Goal: Task Accomplishment & Management: Manage account settings

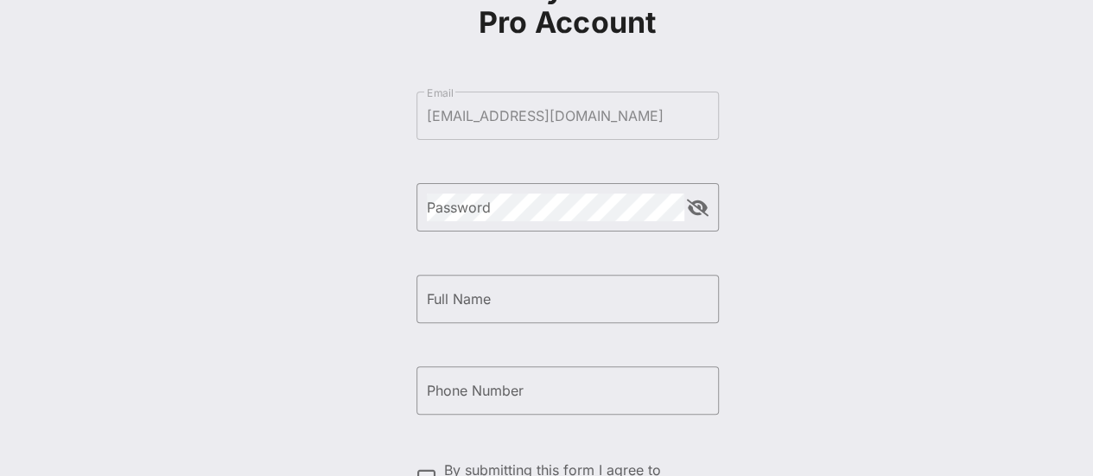
scroll to position [140, 0]
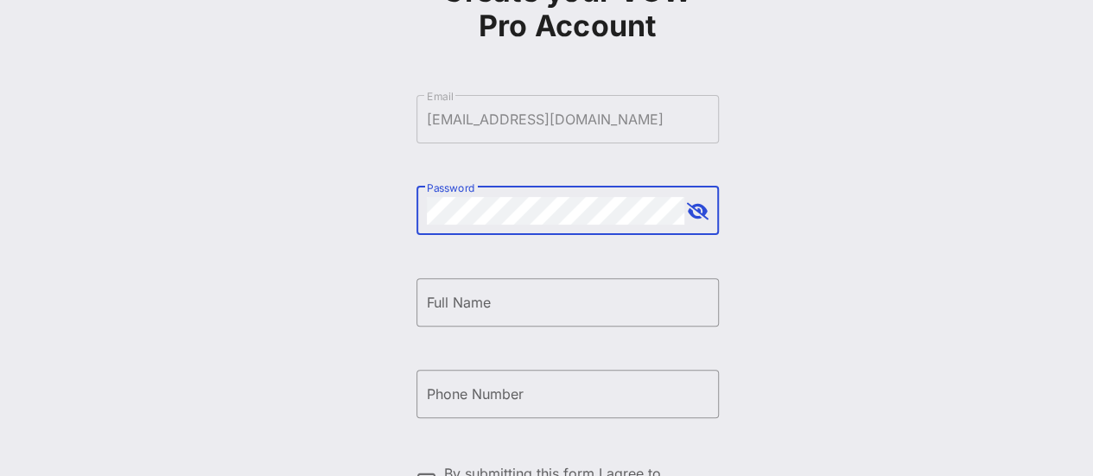
click at [340, 219] on div "Create your VOW Pro Account ​ Email [EMAIL_ADDRESS][DOMAIN_NAME] ​ Password ​ F…" at bounding box center [566, 279] width 1051 height 838
click at [454, 288] on div "Full Name" at bounding box center [568, 302] width 282 height 48
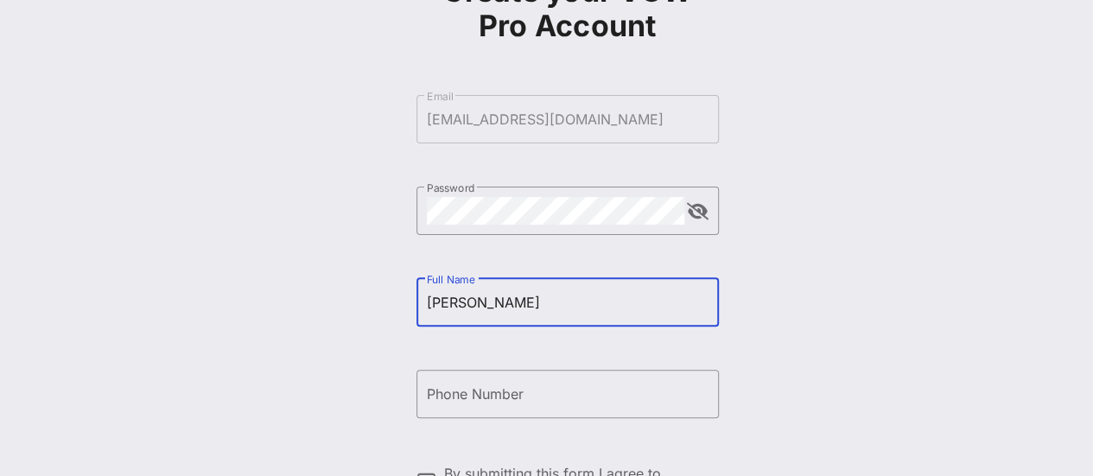
type input "[PERSON_NAME]"
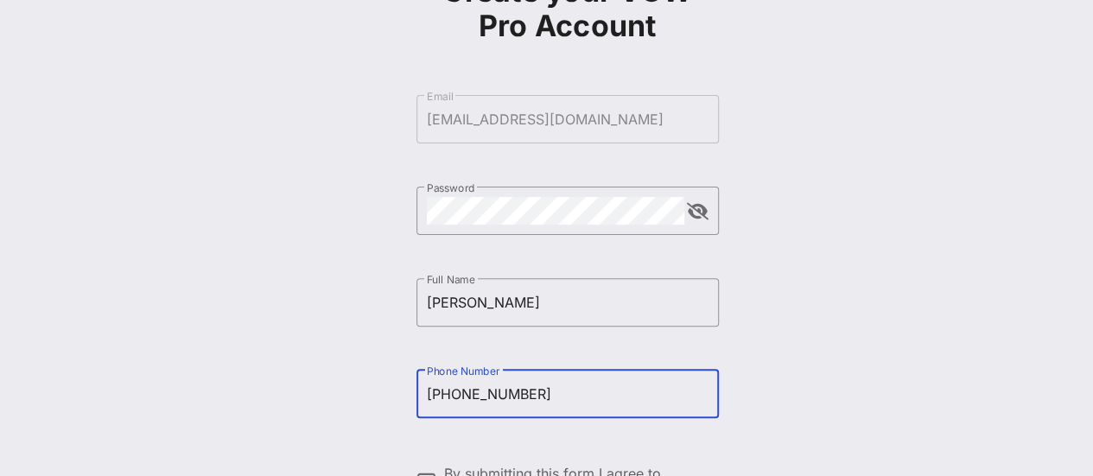
scroll to position [307, 0]
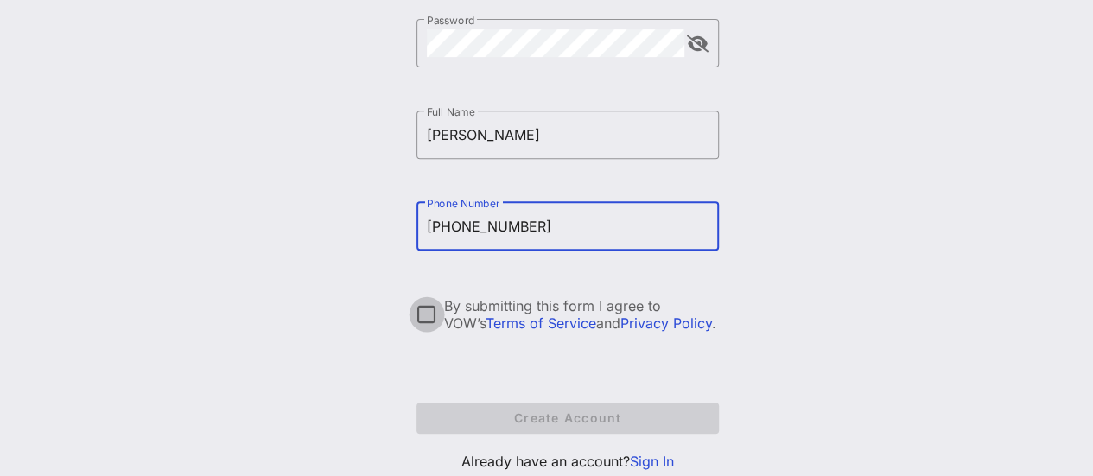
type input "[PHONE_NUMBER]"
click at [425, 319] on div at bounding box center [426, 314] width 29 height 29
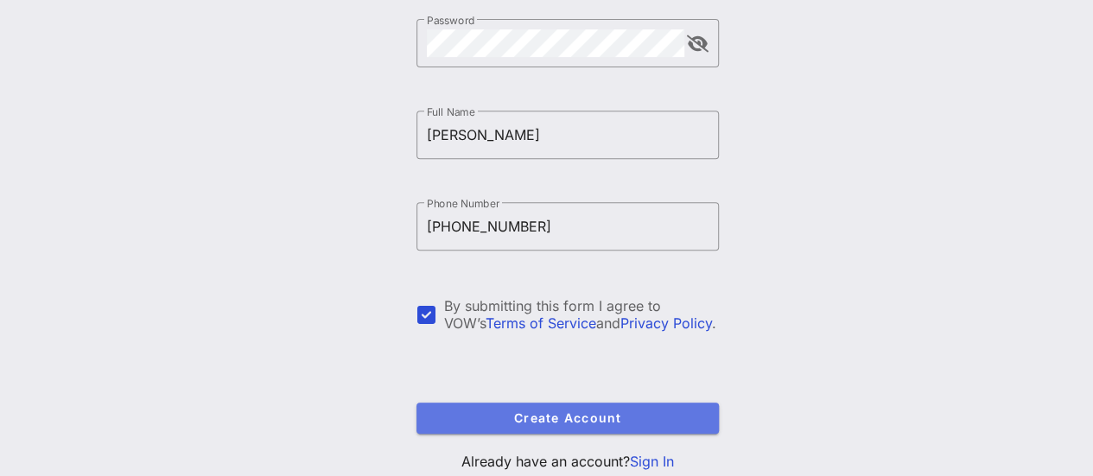
click at [553, 417] on span "Create Account" at bounding box center [567, 417] width 275 height 15
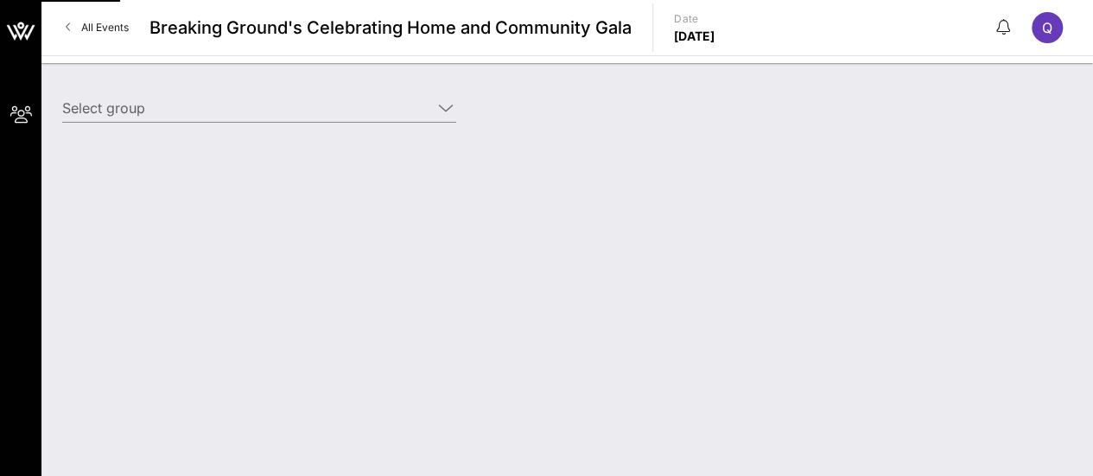
type input "Greystone & Co. (Benefactor) [[PERSON_NAME], [EMAIL_ADDRESS][DOMAIN_NAME]]"
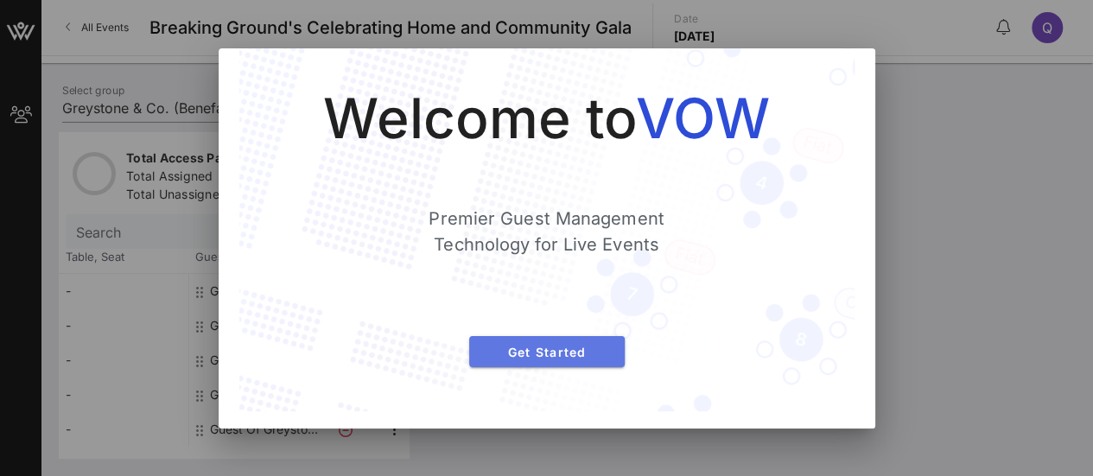
click at [574, 354] on span "Get Started" at bounding box center [547, 352] width 128 height 15
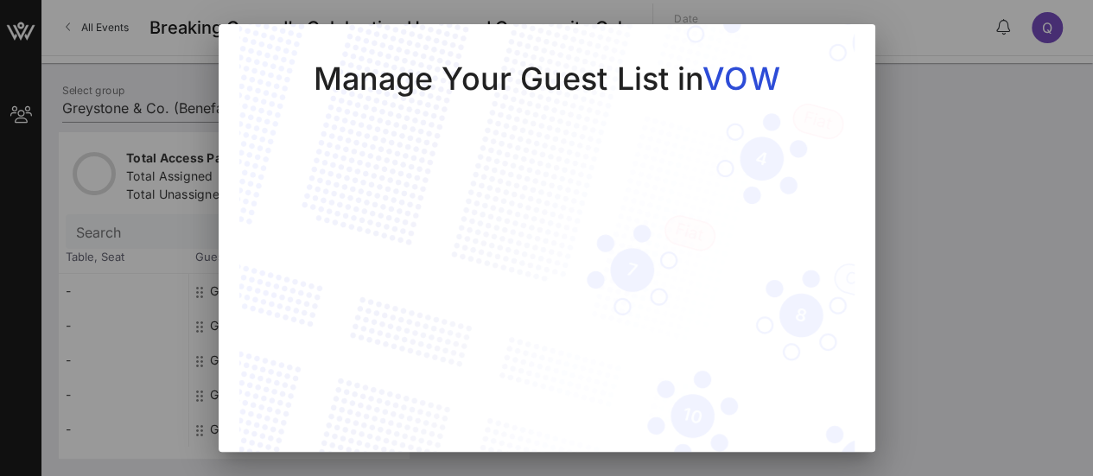
scroll to position [73, 0]
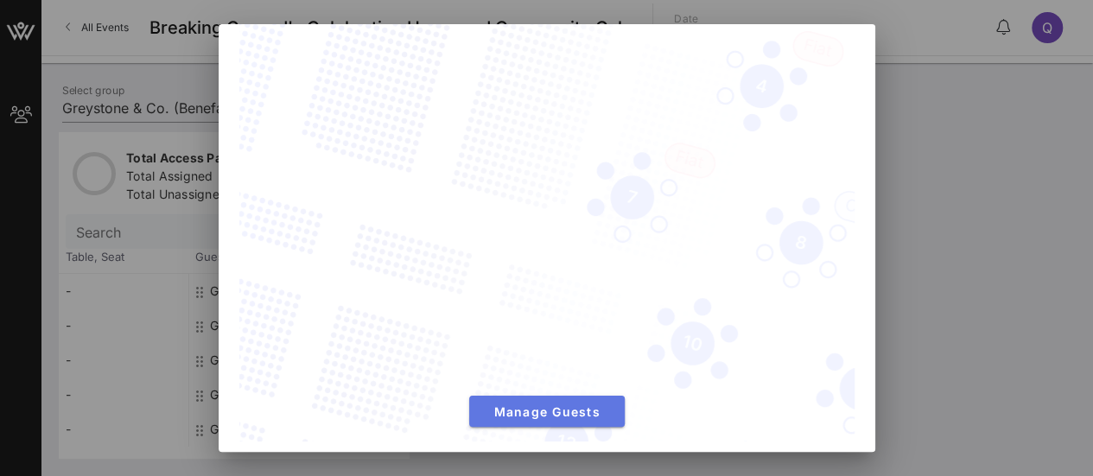
click at [563, 404] on span "Manage Guests" at bounding box center [547, 411] width 128 height 15
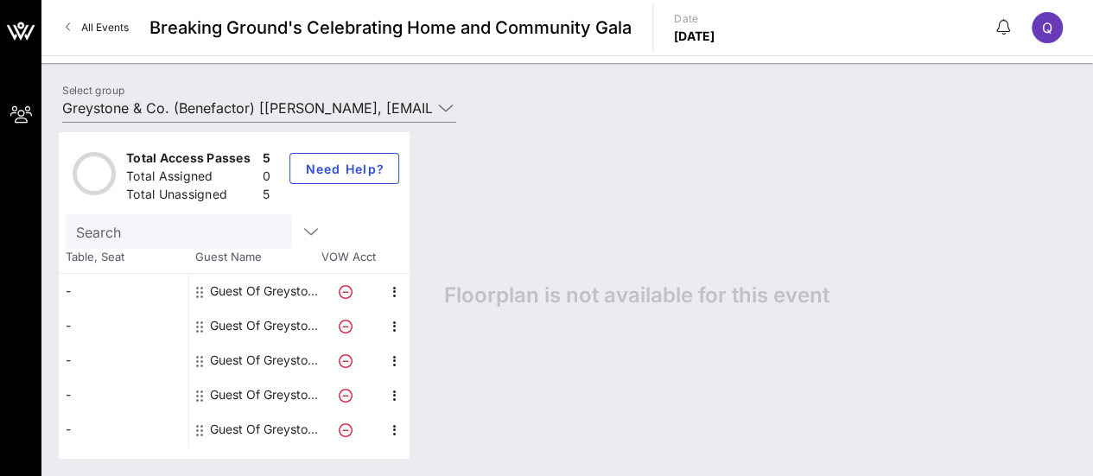
click at [252, 293] on div "Guest Of Greystone & Co." at bounding box center [264, 291] width 109 height 35
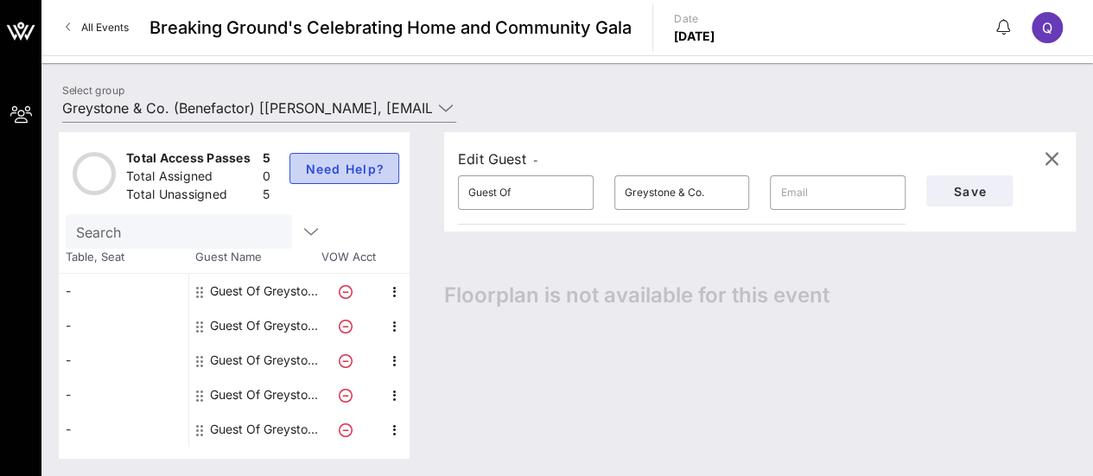
click at [338, 173] on span "Need Help?" at bounding box center [344, 169] width 80 height 15
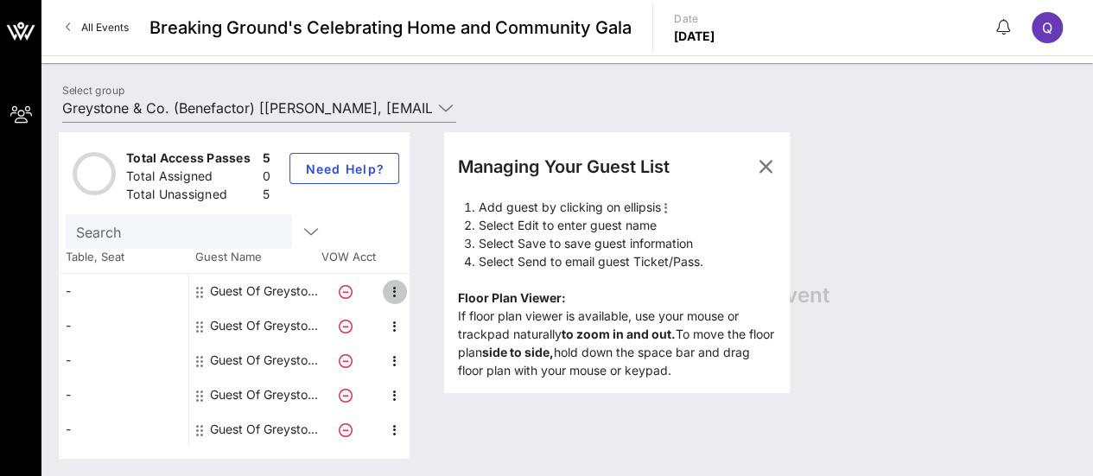
click at [394, 288] on icon "button" at bounding box center [394, 292] width 21 height 21
click at [428, 295] on div "Edit" at bounding box center [437, 296] width 35 height 14
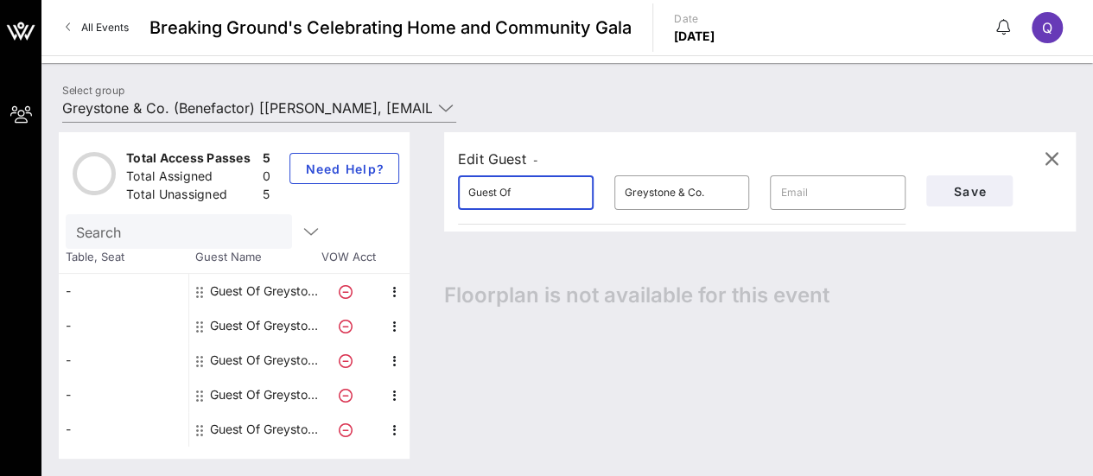
click at [534, 195] on input "Guest Of" at bounding box center [525, 193] width 115 height 28
drag, startPoint x: 535, startPoint y: 196, endPoint x: 436, endPoint y: 187, distance: 99.8
click at [436, 187] on div "Edit Guest - ​ Guest Of ​ Greystone & Co. ​ Save Floorplan is not available for…" at bounding box center [751, 295] width 649 height 326
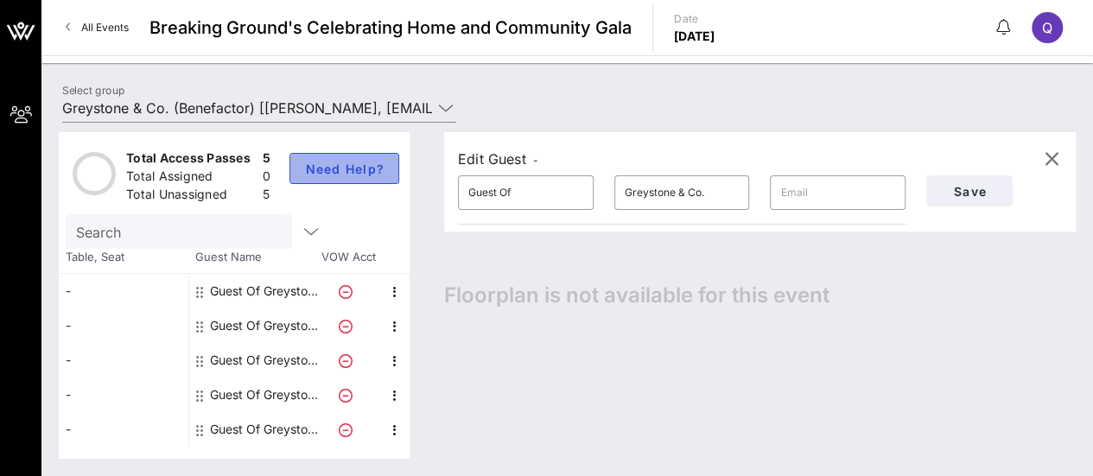
click at [339, 165] on span "Need Help?" at bounding box center [344, 169] width 80 height 15
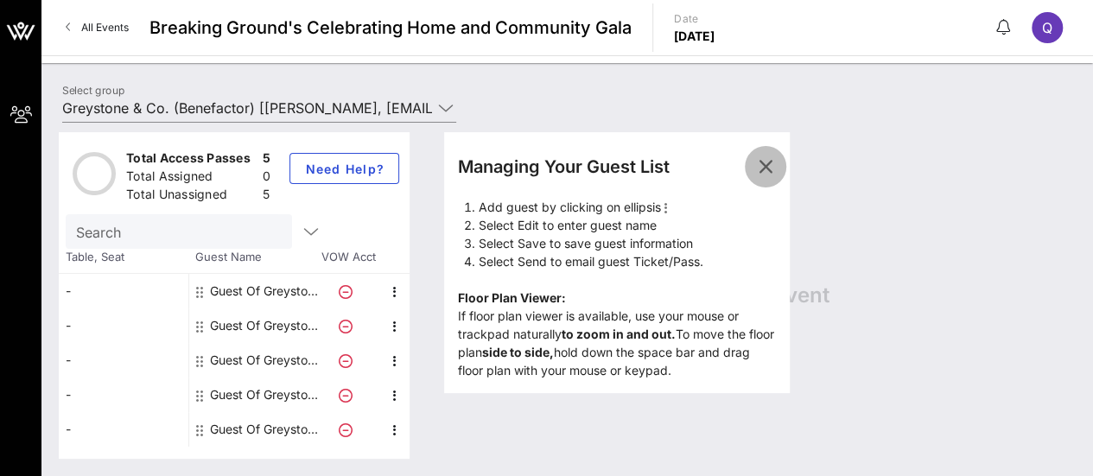
click at [763, 179] on button "button" at bounding box center [764, 166] width 41 height 41
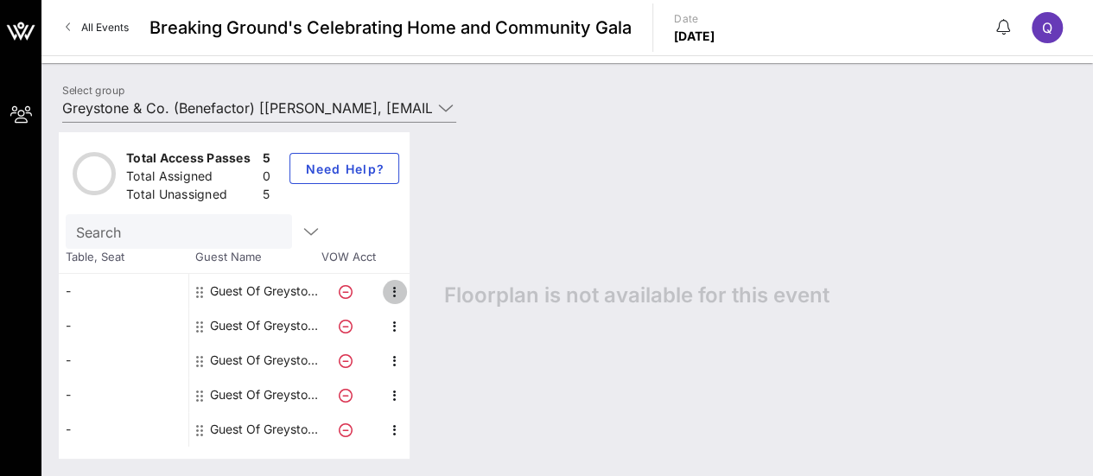
click at [402, 289] on icon "button" at bounding box center [394, 292] width 21 height 21
click at [428, 295] on div "Edit" at bounding box center [437, 296] width 35 height 14
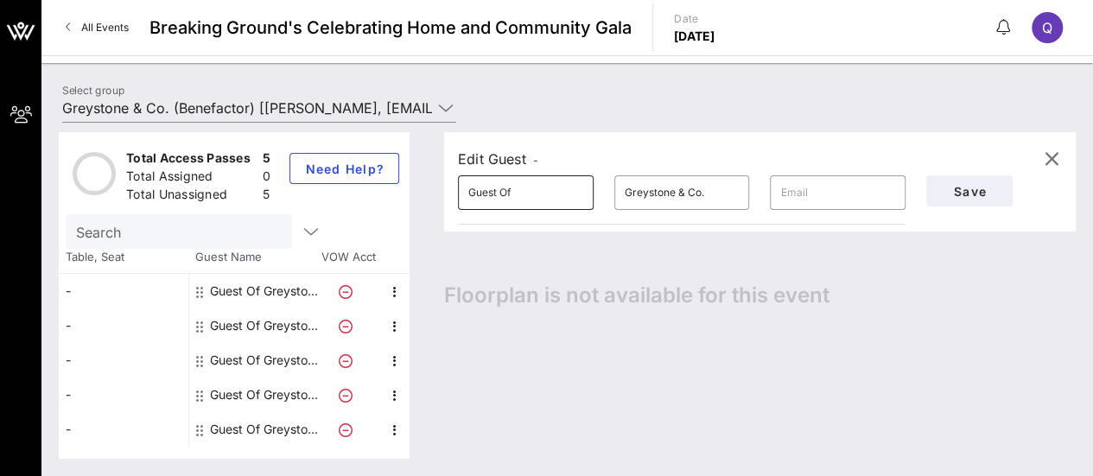
click at [531, 181] on input "Guest Of" at bounding box center [525, 193] width 115 height 28
type input "G"
type input "[PERSON_NAME]"
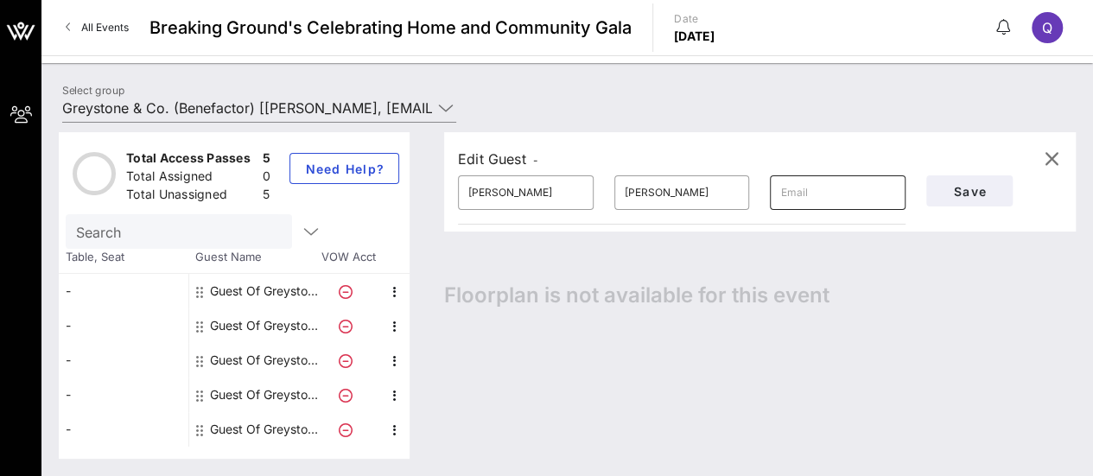
click at [841, 184] on input "text" at bounding box center [837, 193] width 115 height 28
paste input "[PERSON_NAME][EMAIL_ADDRESS][PERSON_NAME][DOMAIN_NAME]"
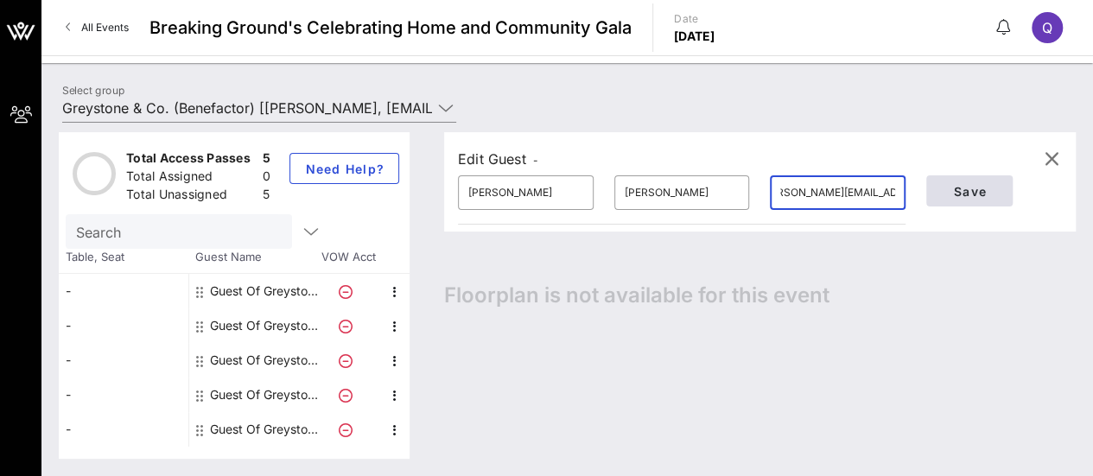
type input "[PERSON_NAME][EMAIL_ADDRESS][PERSON_NAME][DOMAIN_NAME]"
click at [976, 184] on span "Save" at bounding box center [969, 191] width 59 height 15
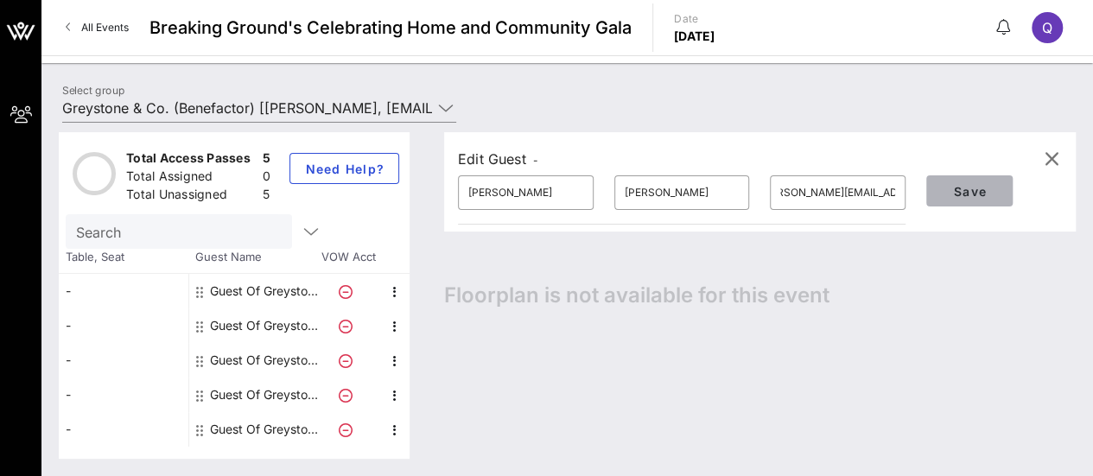
scroll to position [0, 0]
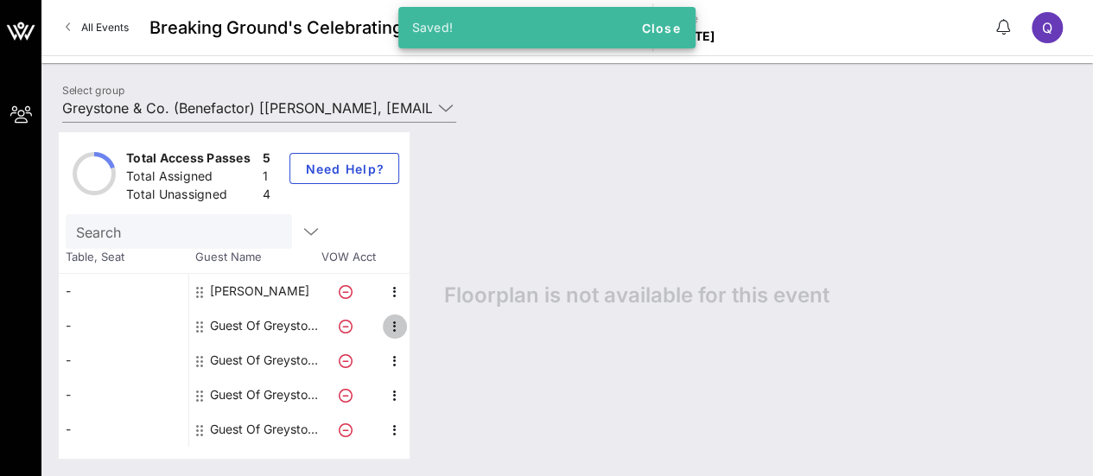
click at [393, 326] on icon "button" at bounding box center [394, 326] width 21 height 21
click at [431, 317] on div "Edit" at bounding box center [437, 331] width 35 height 28
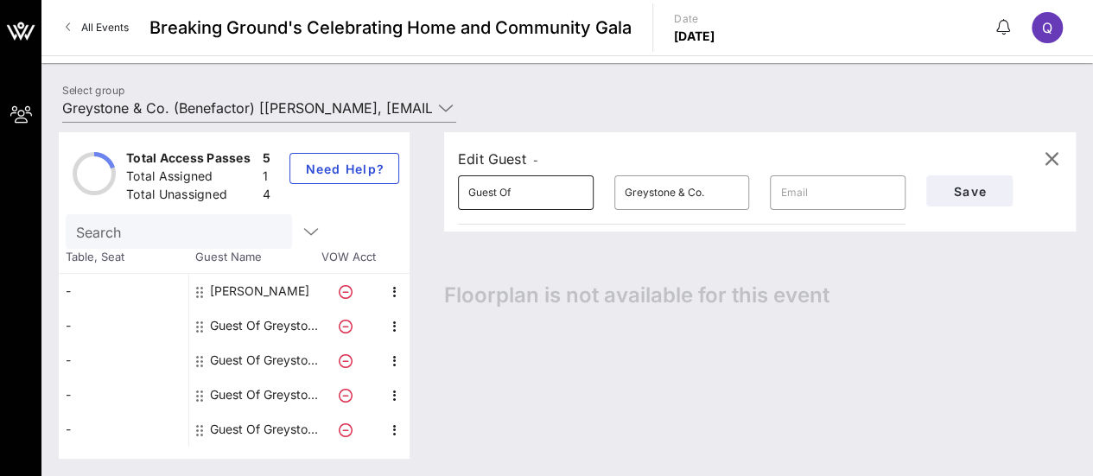
click at [493, 198] on input "Guest Of" at bounding box center [525, 193] width 115 height 28
click at [516, 198] on input "Guest Of" at bounding box center [525, 193] width 115 height 28
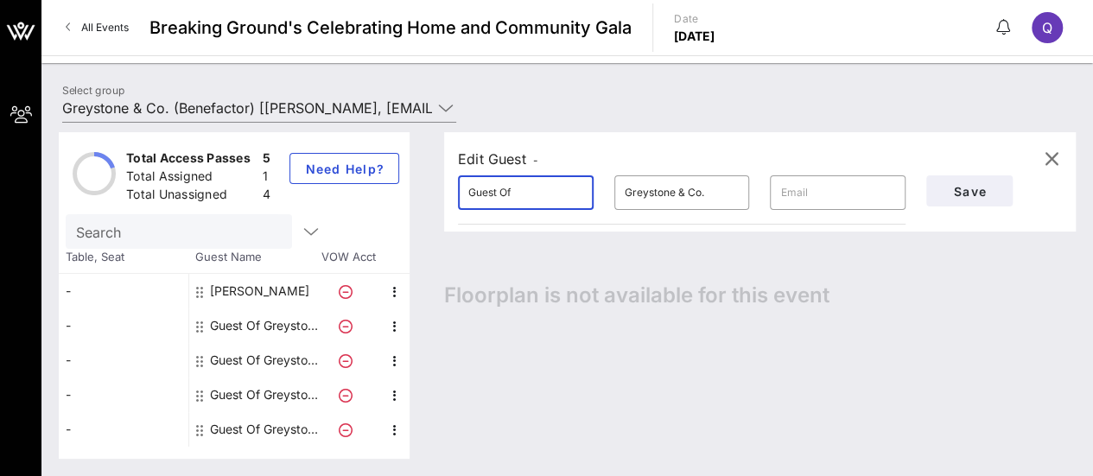
click at [516, 198] on input "Guest Of" at bounding box center [525, 193] width 115 height 28
type input "[PERSON_NAME]"
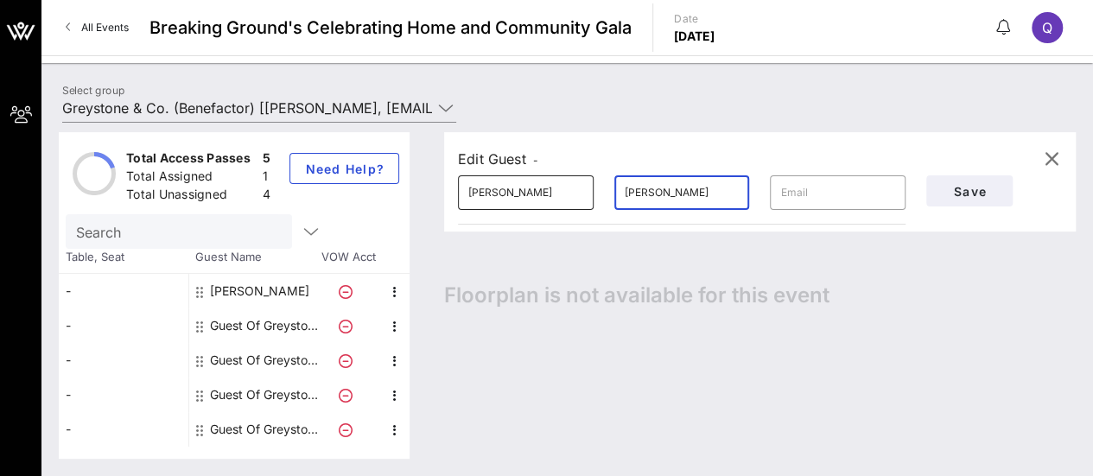
type input "[PERSON_NAME]"
click at [796, 194] on input "text" at bounding box center [837, 193] width 115 height 28
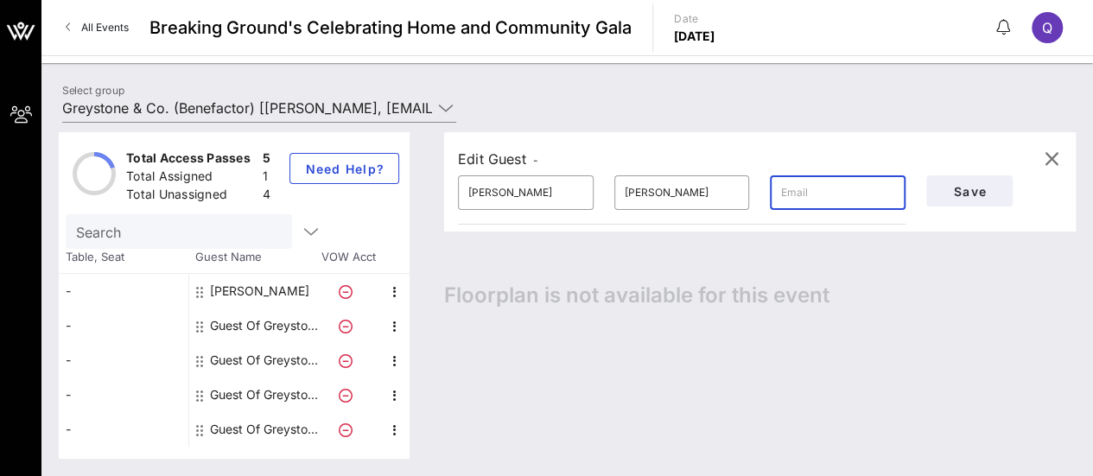
paste input "[PERSON_NAME][EMAIL_ADDRESS][PERSON_NAME][DOMAIN_NAME]"
type input "[PERSON_NAME][EMAIL_ADDRESS][PERSON_NAME][DOMAIN_NAME]"
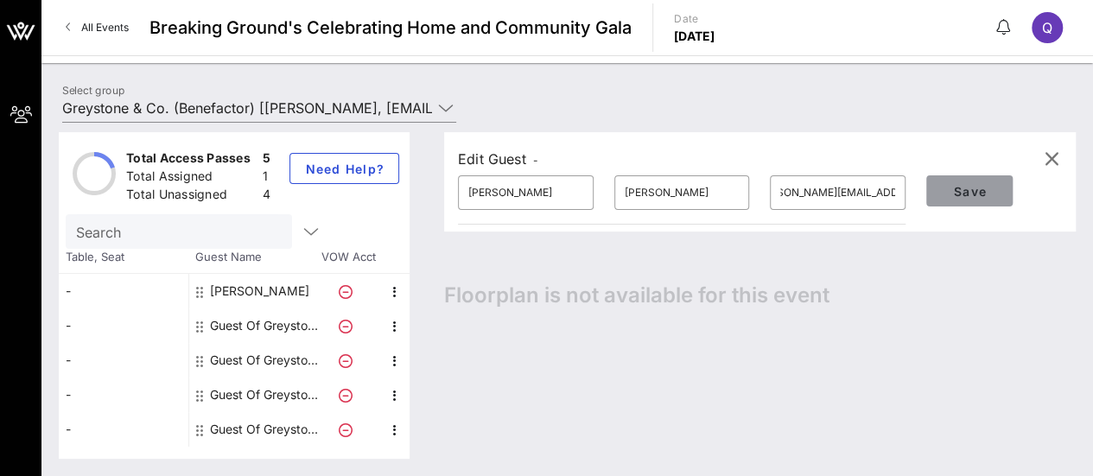
click at [988, 188] on span "Save" at bounding box center [969, 191] width 59 height 15
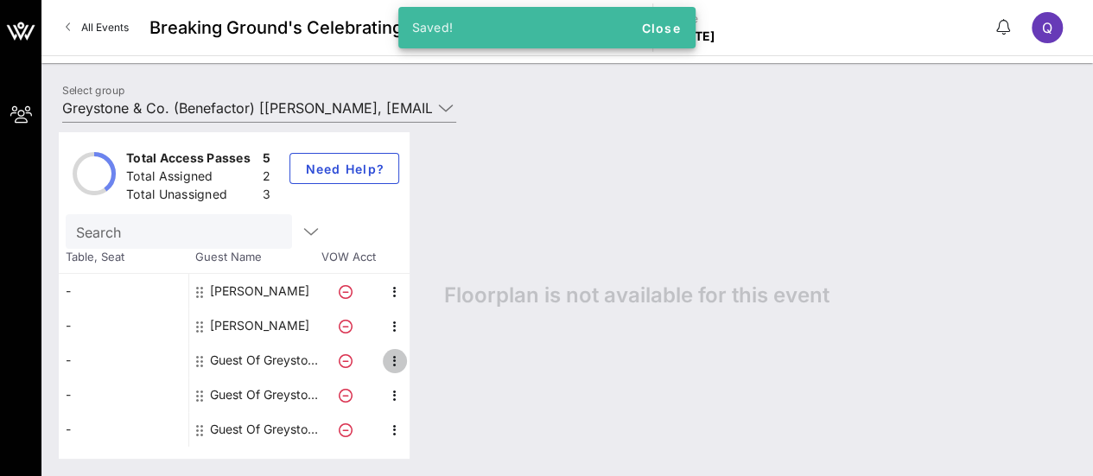
click at [396, 352] on icon "button" at bounding box center [394, 361] width 21 height 21
click at [432, 358] on div "Edit" at bounding box center [437, 365] width 35 height 14
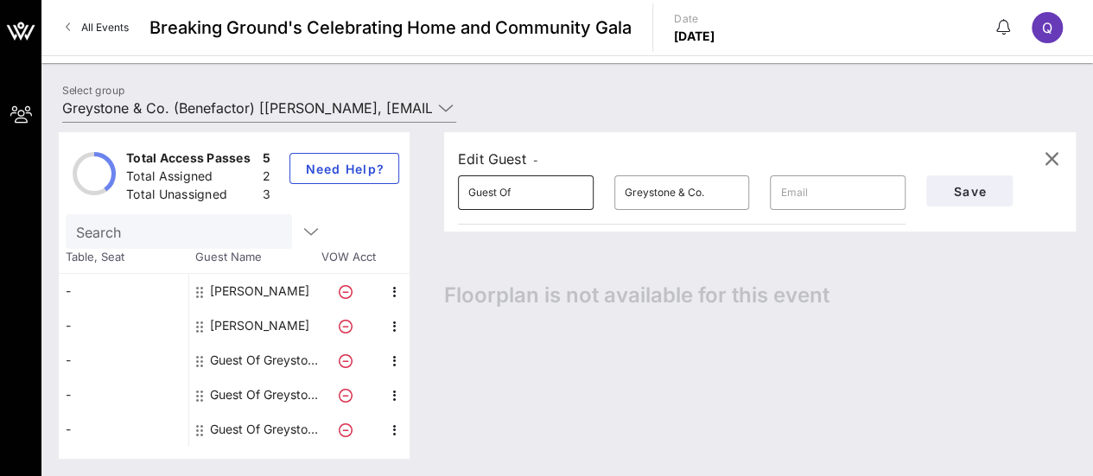
click at [534, 179] on input "Guest Of" at bounding box center [525, 193] width 115 height 28
type input "[PERSON_NAME]"
click at [725, 189] on input "Greystone & Co." at bounding box center [681, 193] width 115 height 28
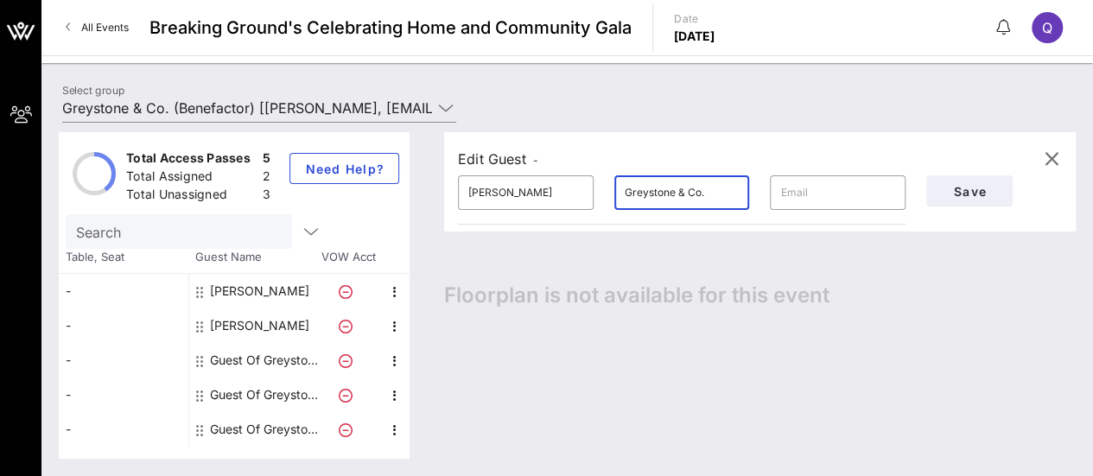
click at [725, 189] on input "Greystone & Co." at bounding box center [681, 193] width 115 height 28
type input "[PERSON_NAME]"
click at [834, 186] on input "text" at bounding box center [837, 193] width 115 height 28
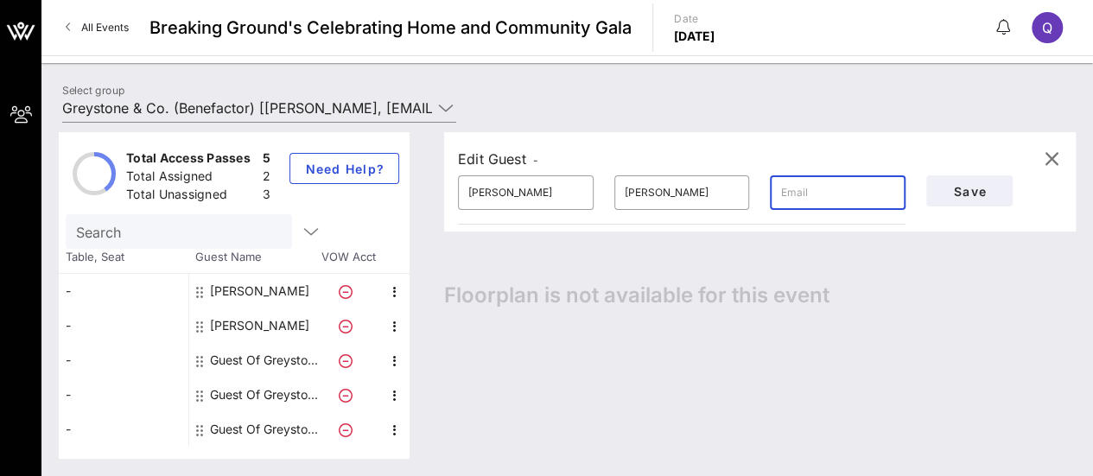
paste input "[PERSON_NAME][EMAIL_ADDRESS][PERSON_NAME][DOMAIN_NAME]"
type input "[PERSON_NAME][EMAIL_ADDRESS][PERSON_NAME][DOMAIN_NAME]"
click at [986, 191] on span "Save" at bounding box center [969, 191] width 59 height 15
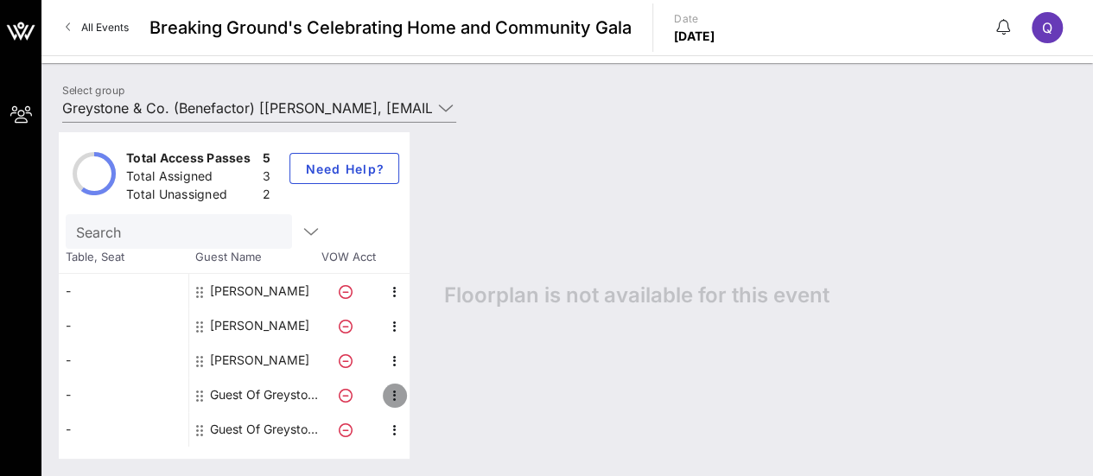
click at [391, 397] on icon "button" at bounding box center [394, 395] width 21 height 21
click at [437, 395] on div "Edit" at bounding box center [437, 400] width 35 height 14
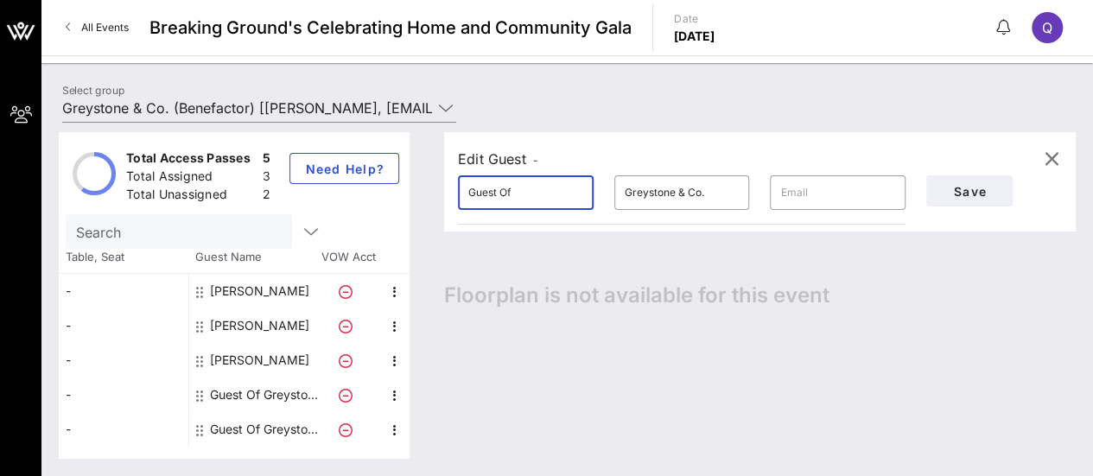
click at [559, 189] on input "Guest Of" at bounding box center [525, 193] width 115 height 28
type input "G"
type input "[PERSON_NAME]"
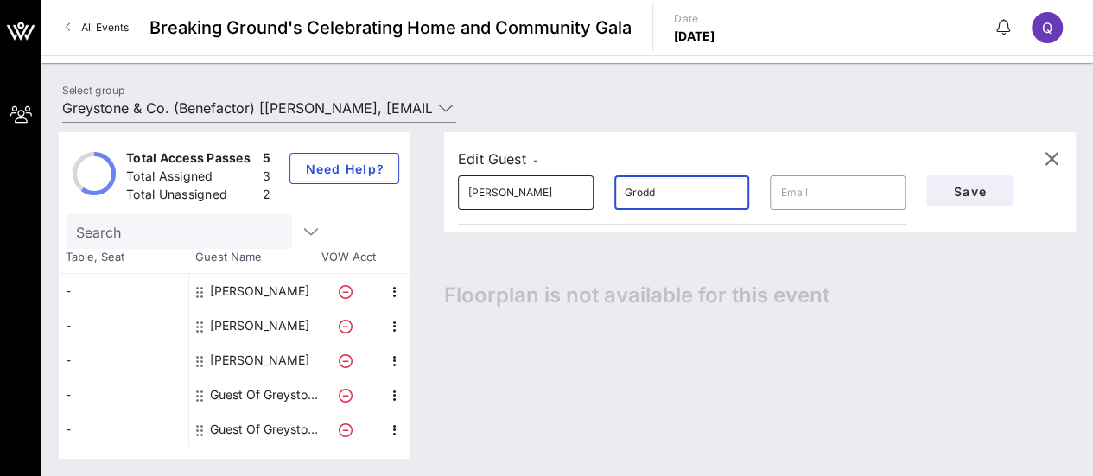
type input "Grodd"
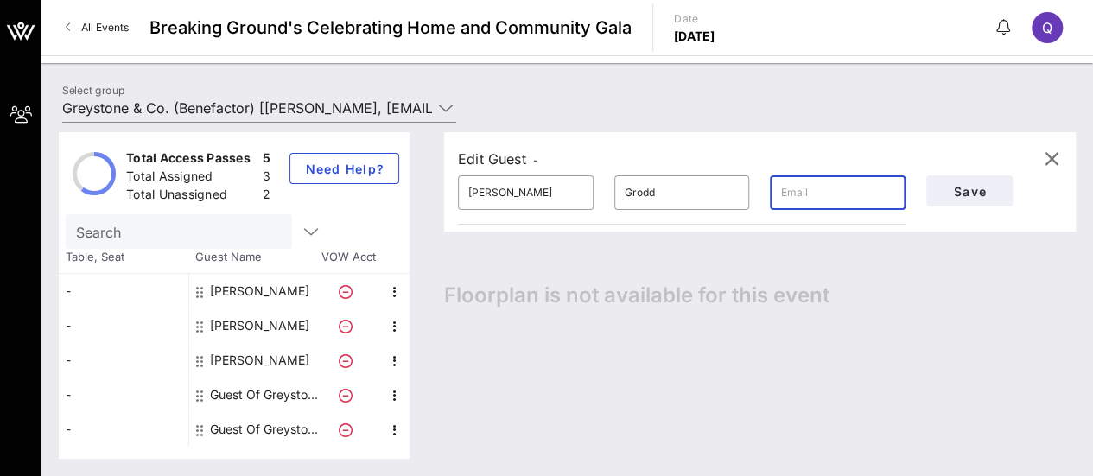
click at [795, 192] on input "text" at bounding box center [837, 193] width 115 height 28
paste input "[PERSON_NAME][EMAIL_ADDRESS][DOMAIN_NAME]"
type input "[PERSON_NAME][EMAIL_ADDRESS][DOMAIN_NAME]"
click at [971, 197] on span "Save" at bounding box center [969, 191] width 59 height 15
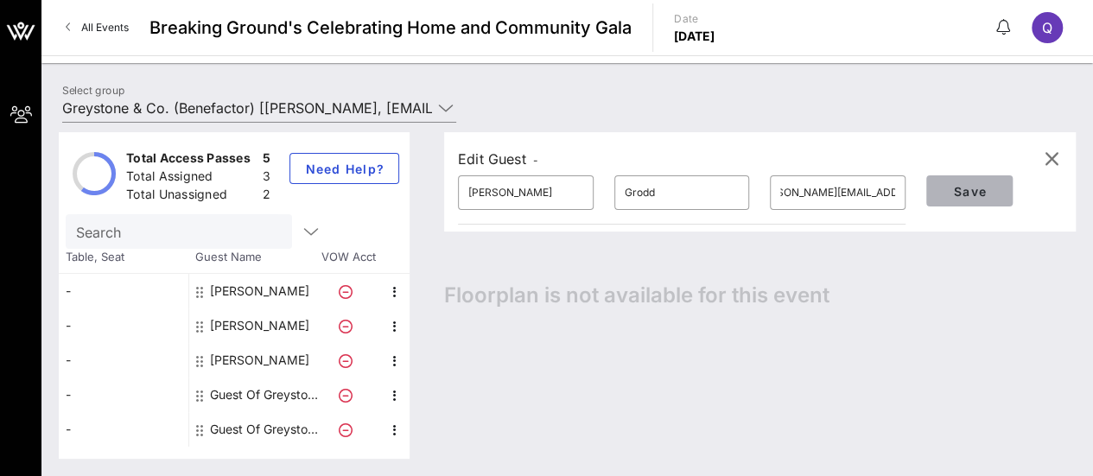
scroll to position [0, 0]
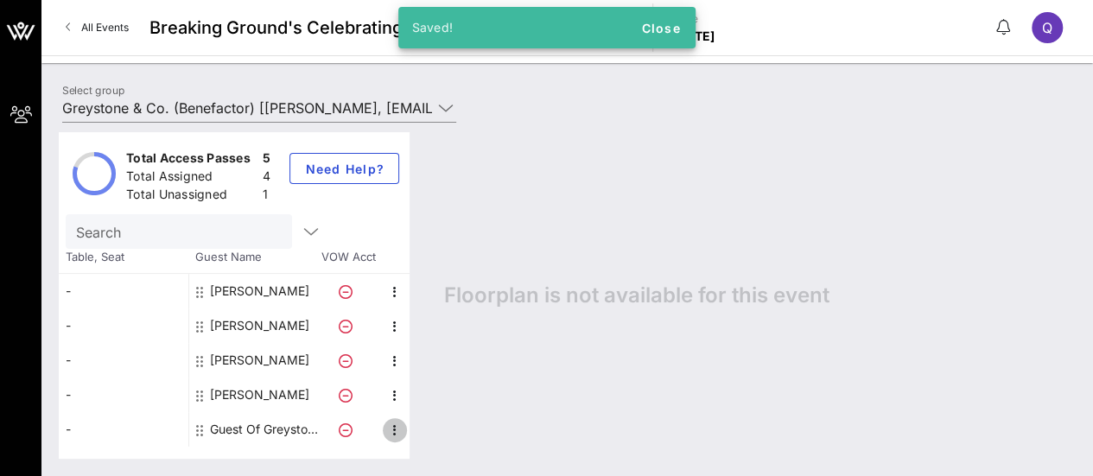
click at [392, 421] on icon "button" at bounding box center [394, 430] width 21 height 21
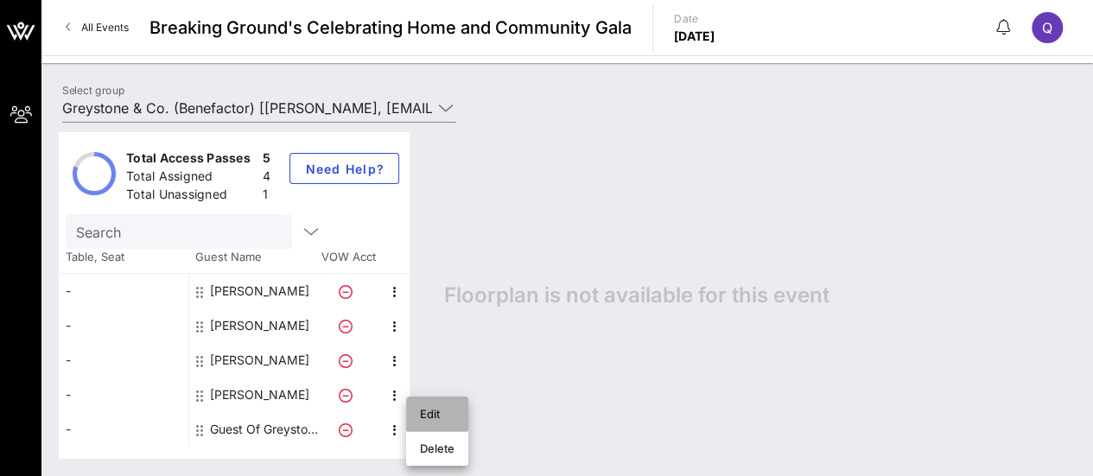
click at [437, 407] on div "Edit" at bounding box center [437, 414] width 35 height 14
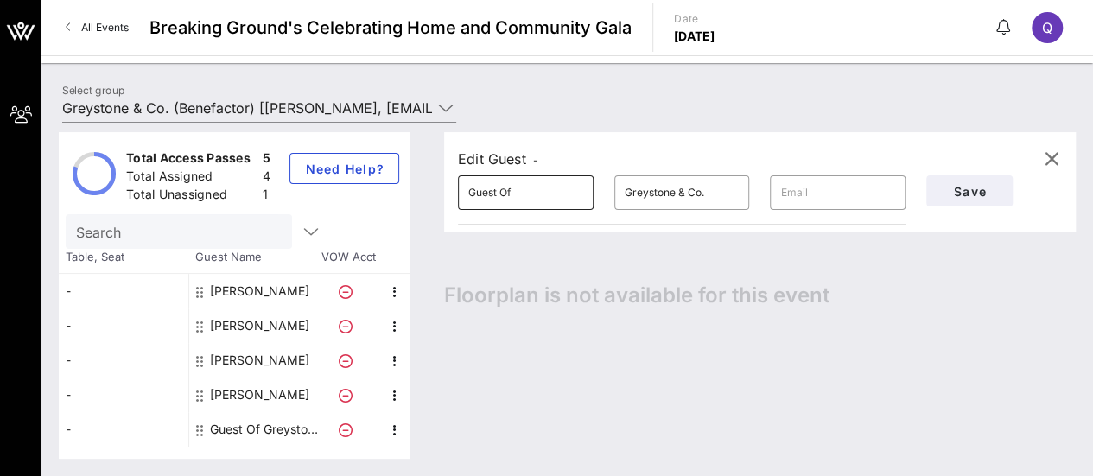
click at [527, 194] on input "Guest Of" at bounding box center [525, 193] width 115 height 28
type input "[PERSON_NAME]"
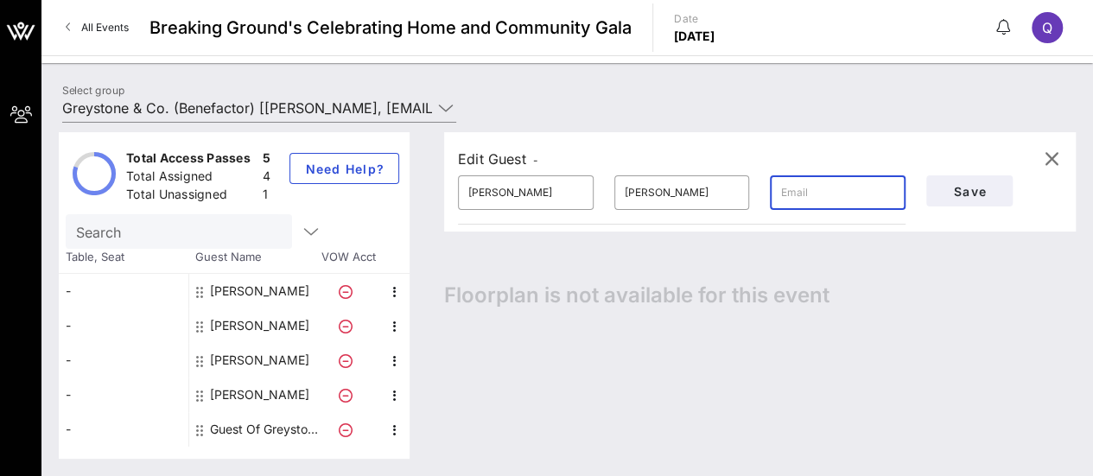
click at [807, 193] on input "text" at bounding box center [837, 193] width 115 height 28
paste input "[PERSON_NAME][EMAIL_ADDRESS][PERSON_NAME][DOMAIN_NAME]"
type input "[PERSON_NAME][EMAIL_ADDRESS][PERSON_NAME][DOMAIN_NAME]"
click at [943, 189] on span "Save" at bounding box center [969, 191] width 59 height 15
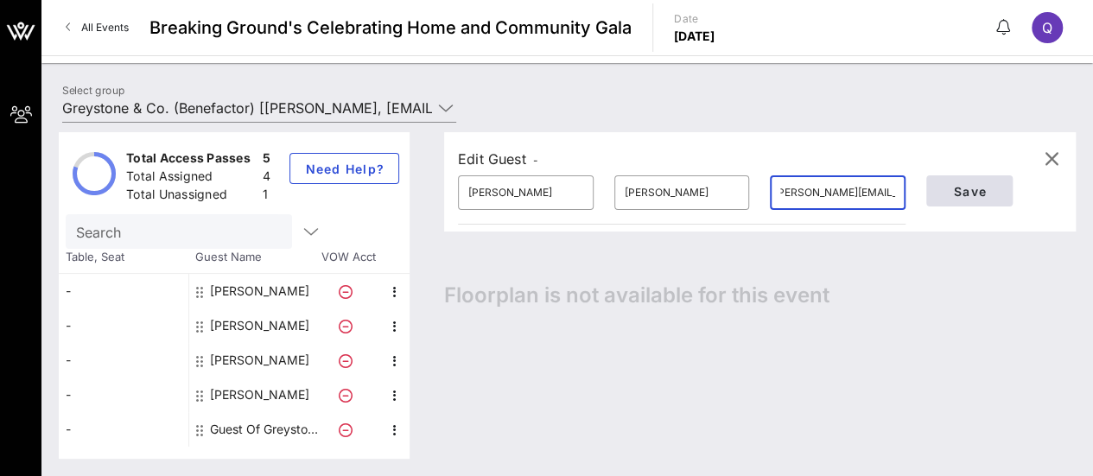
scroll to position [0, 0]
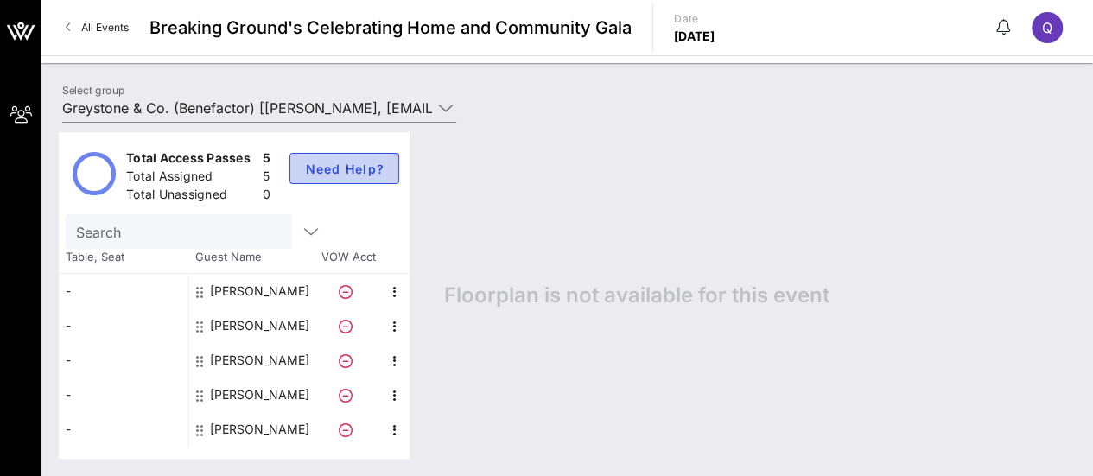
click at [355, 165] on span "Need Help?" at bounding box center [344, 169] width 80 height 15
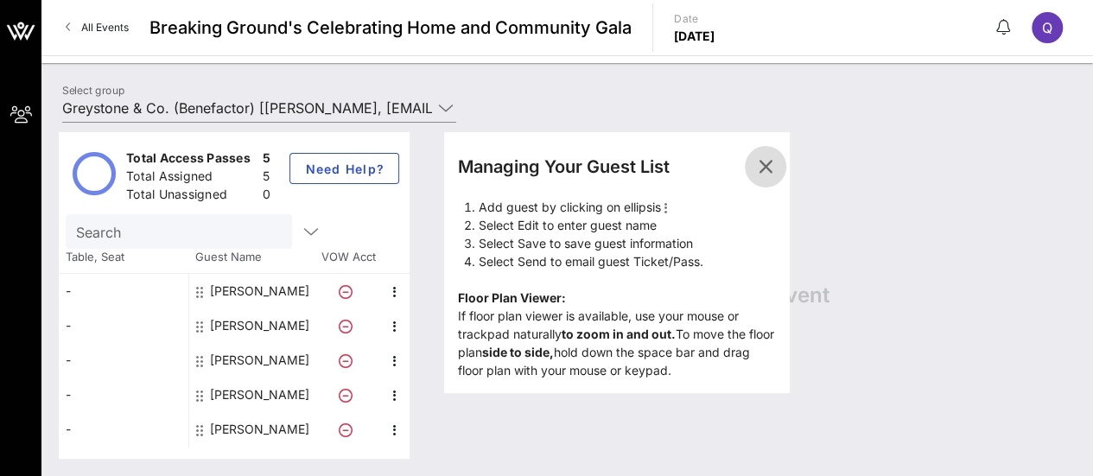
click at [759, 162] on icon "button" at bounding box center [765, 166] width 21 height 21
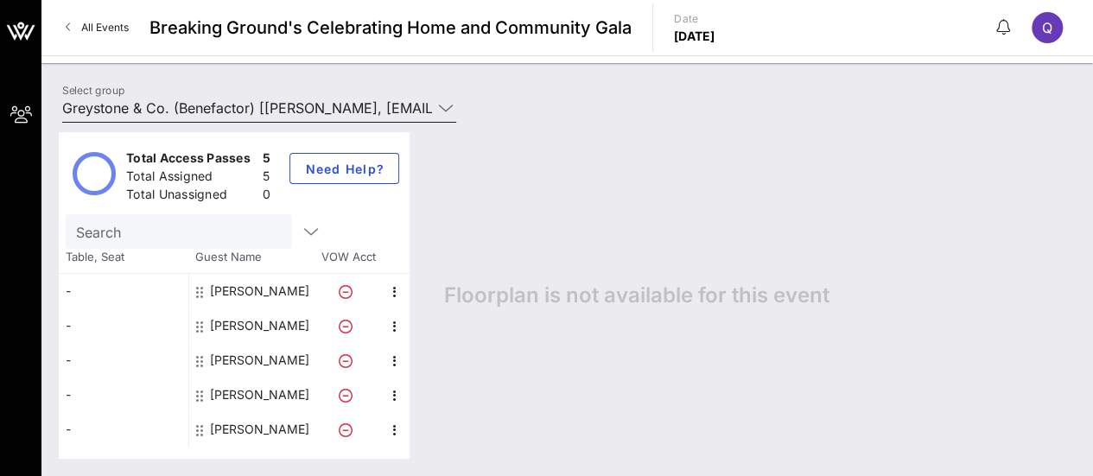
click at [449, 113] on icon at bounding box center [446, 108] width 16 height 21
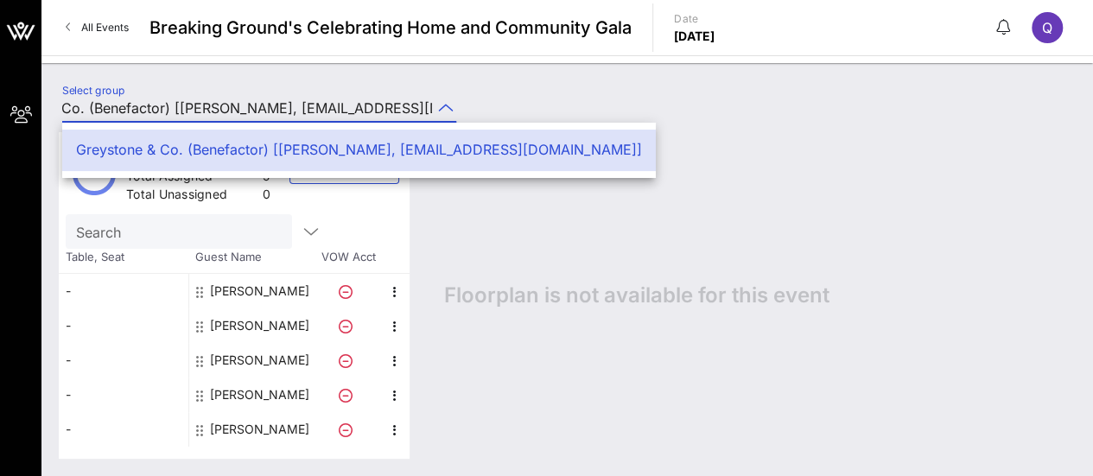
click at [515, 94] on div "Select group Greystone & Co. (Benefactor) [[PERSON_NAME], [EMAIL_ADDRESS][DOMAI…" at bounding box center [567, 110] width 1030 height 60
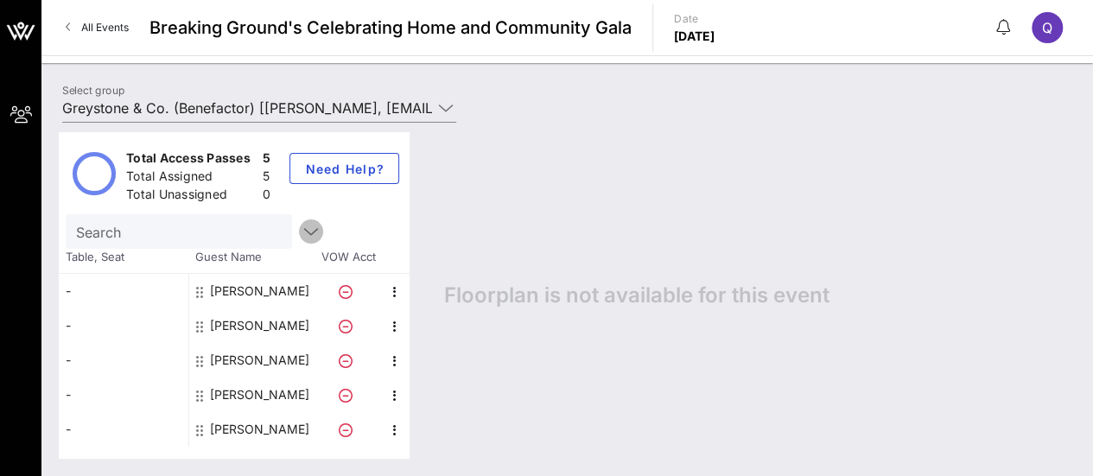
click at [301, 227] on icon "button" at bounding box center [311, 231] width 21 height 21
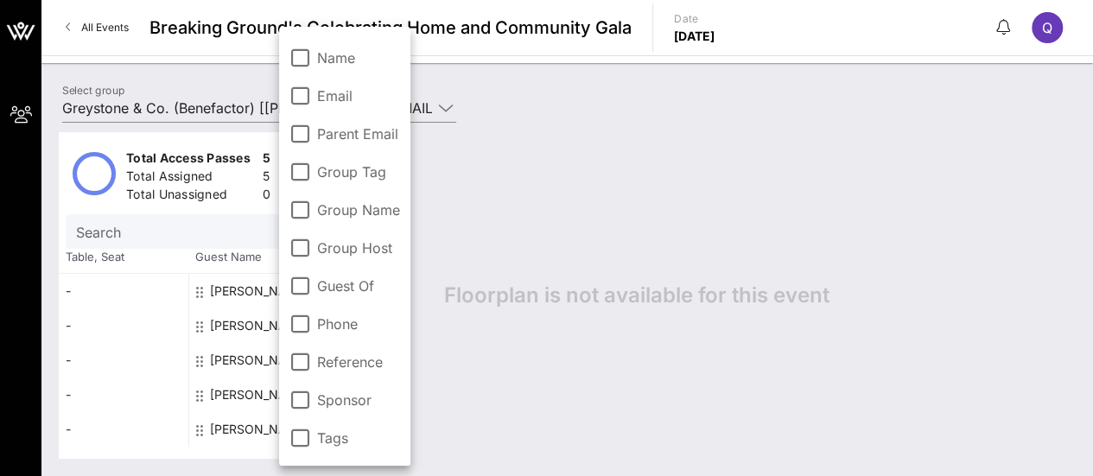
click at [479, 209] on div "Floorplan is not available for this event" at bounding box center [751, 295] width 649 height 326
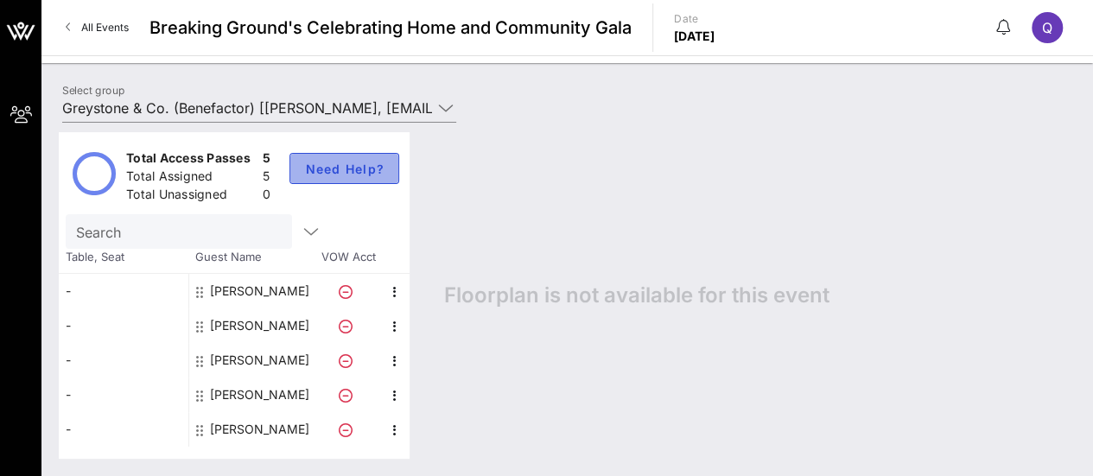
click at [387, 174] on button "Need Help?" at bounding box center [344, 168] width 110 height 31
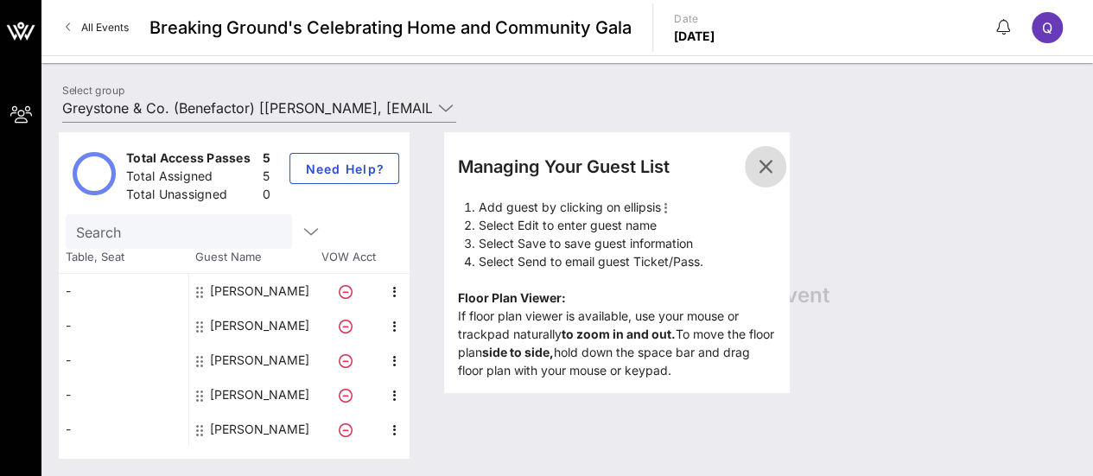
click at [777, 160] on span "button" at bounding box center [764, 166] width 41 height 21
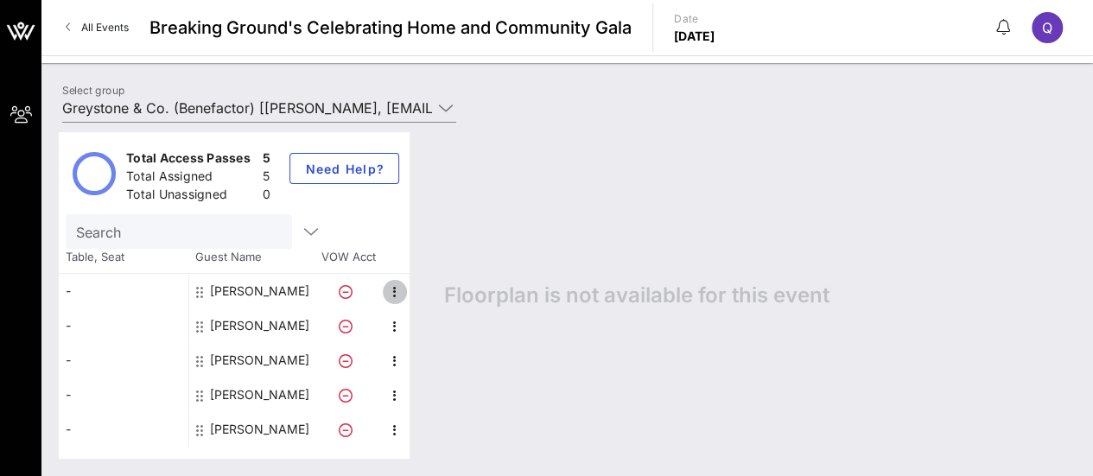
click at [396, 289] on icon "button" at bounding box center [394, 292] width 21 height 21
click at [391, 322] on icon "button" at bounding box center [394, 326] width 21 height 21
click at [395, 357] on icon "button" at bounding box center [394, 361] width 21 height 21
click at [396, 388] on icon "button" at bounding box center [394, 395] width 21 height 21
click at [396, 434] on icon "button" at bounding box center [394, 430] width 21 height 21
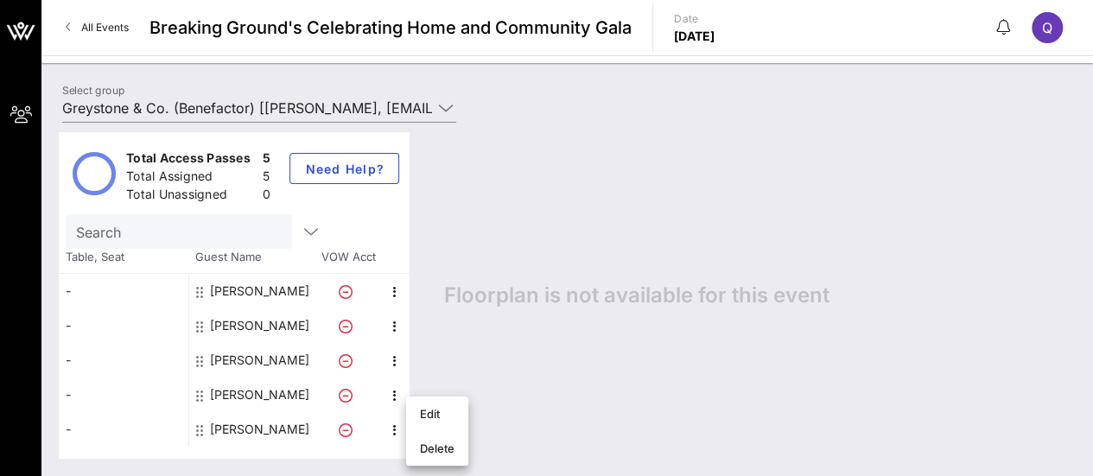
click at [576, 219] on div "Floorplan is not available for this event" at bounding box center [751, 295] width 649 height 326
click at [98, 291] on div "-" at bounding box center [124, 291] width 130 height 35
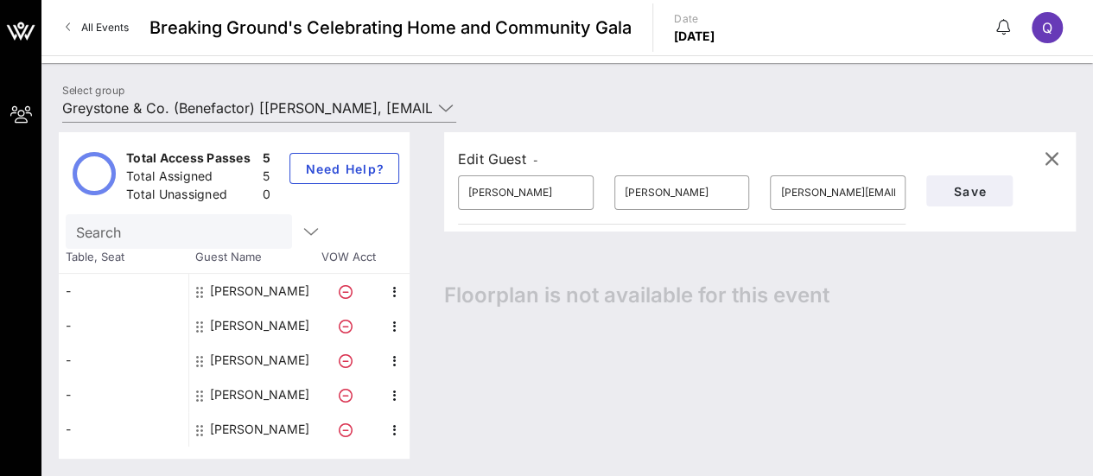
click at [101, 313] on div "-" at bounding box center [124, 325] width 130 height 35
type input "[PERSON_NAME]"
type input "[EMAIL_ADDRESS][PERSON_NAME][DOMAIN_NAME]"
click at [959, 187] on span "Save" at bounding box center [969, 191] width 59 height 15
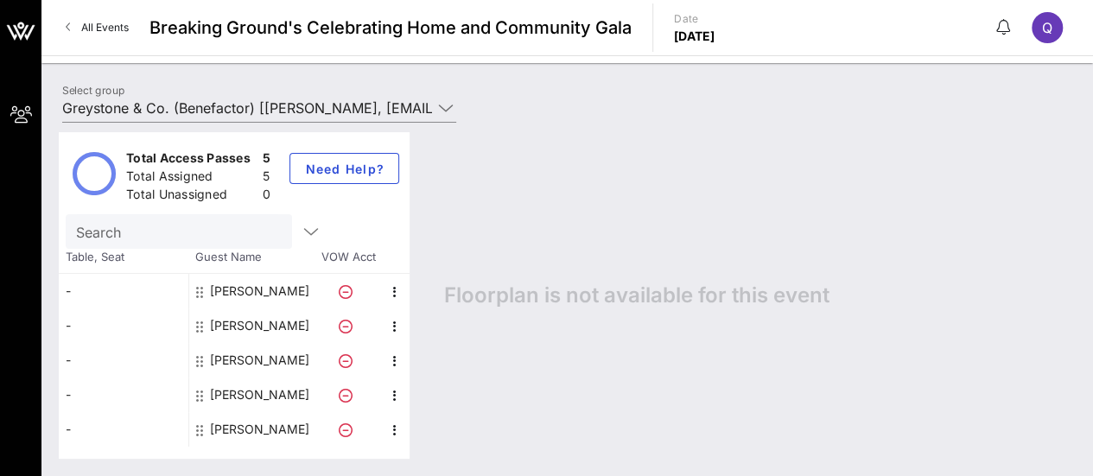
click at [97, 31] on span "All Events" at bounding box center [105, 27] width 48 height 13
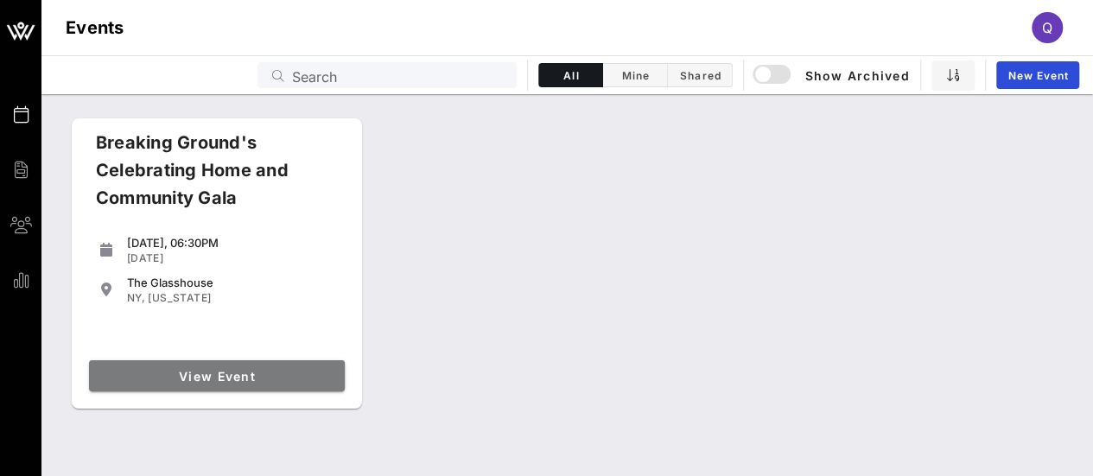
click at [208, 364] on link "View Event" at bounding box center [217, 375] width 256 height 31
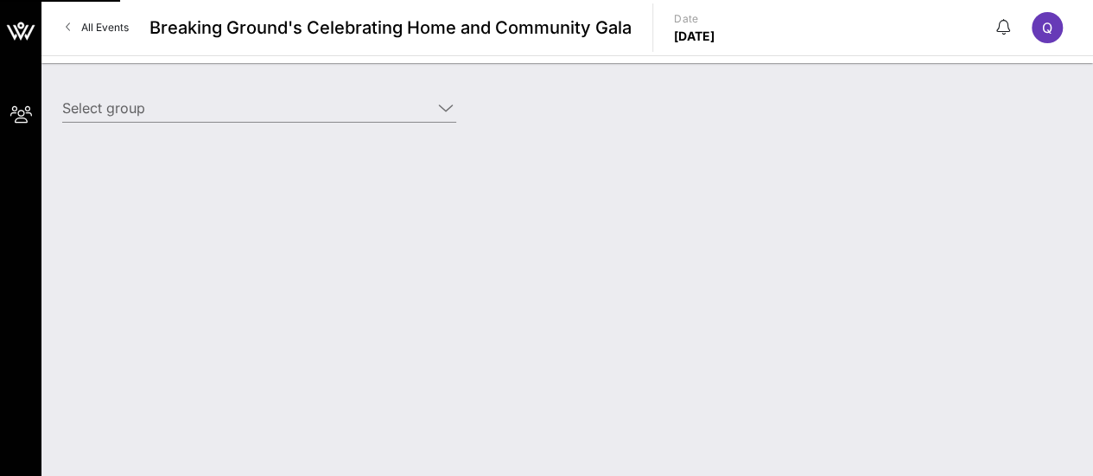
type input "Greystone & Co. (Benefactor) [[PERSON_NAME], [EMAIL_ADDRESS][DOMAIN_NAME]]"
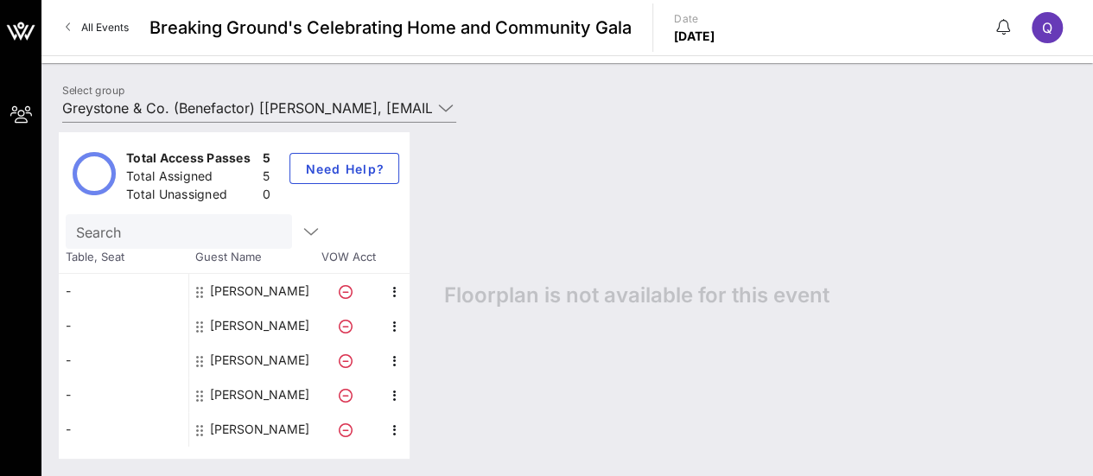
click at [646, 311] on div "Floorplan is not available for this event" at bounding box center [751, 295] width 649 height 326
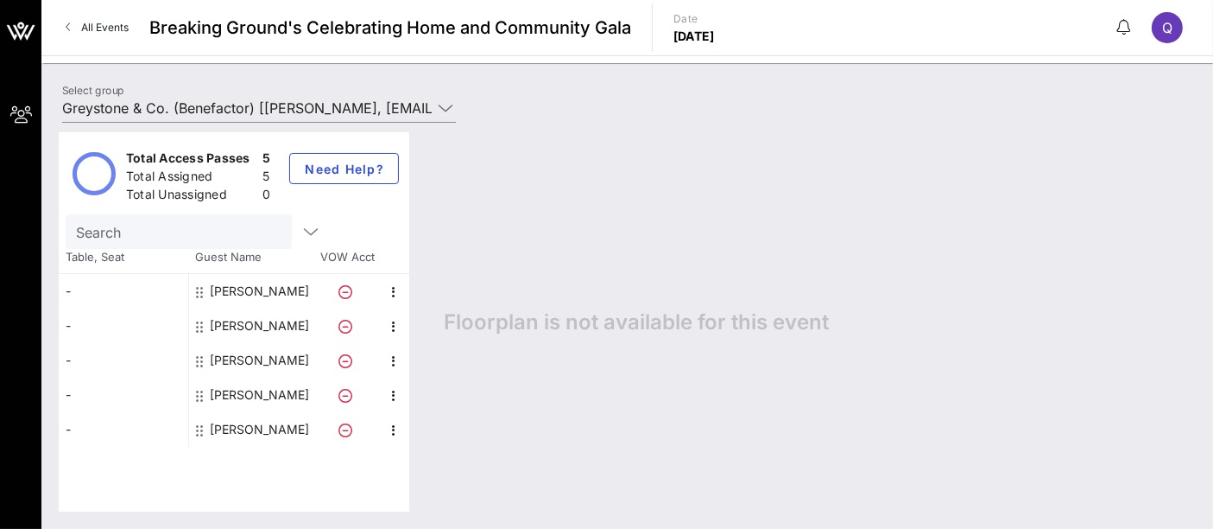
click at [348, 183] on div "Total Access Passes 5 Total Assigned 5 Total Unassigned 0 Need Help?" at bounding box center [234, 173] width 351 height 82
click at [353, 166] on span "Need Help?" at bounding box center [344, 169] width 80 height 15
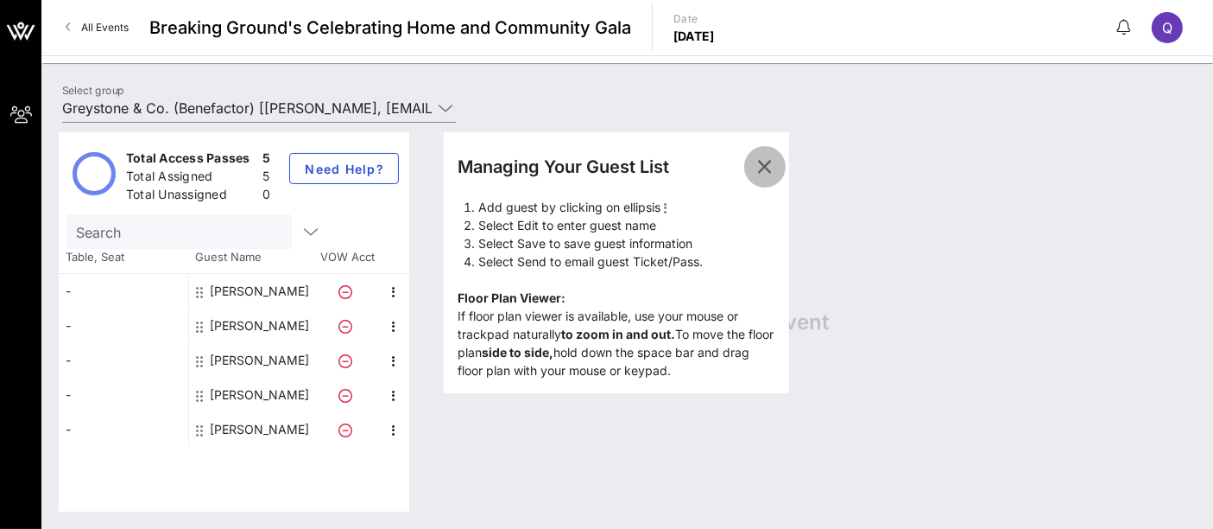
click at [773, 162] on icon "button" at bounding box center [765, 166] width 21 height 21
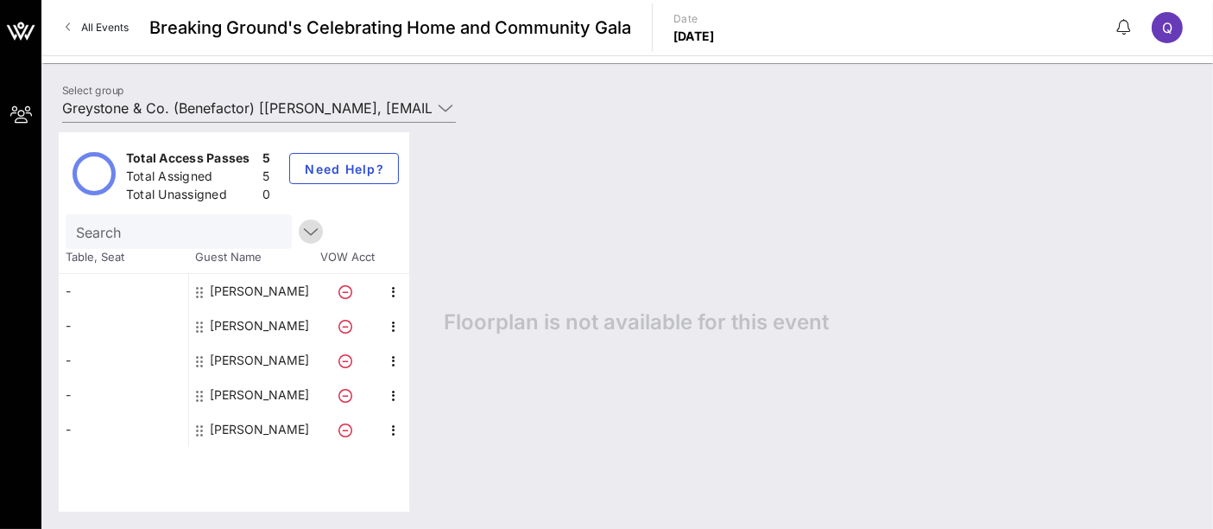
click at [301, 229] on icon "button" at bounding box center [311, 231] width 21 height 21
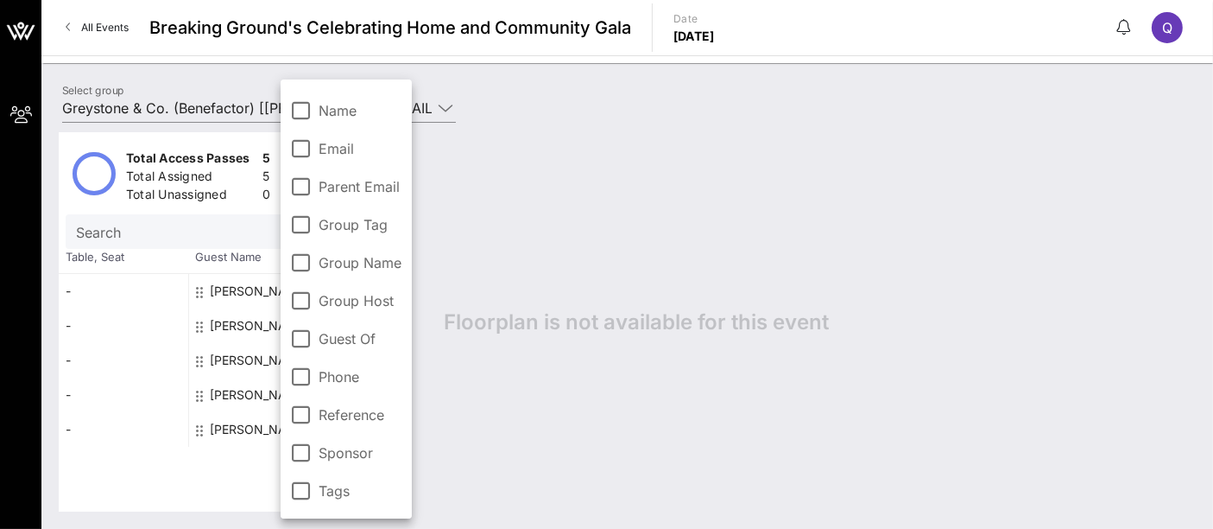
click at [189, 243] on div "Search" at bounding box center [177, 231] width 202 height 35
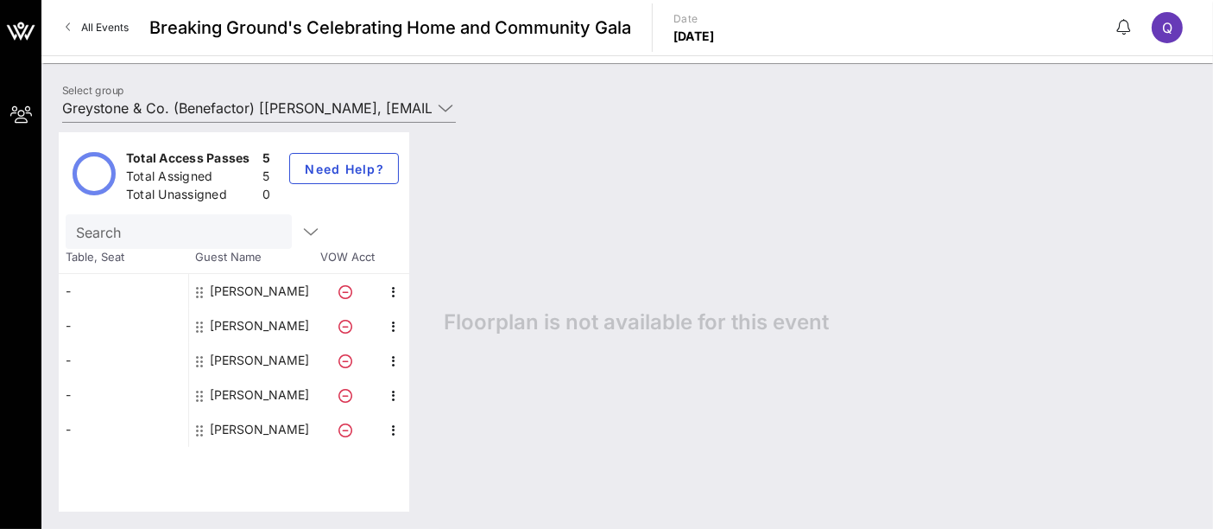
click at [353, 211] on div "Total Access Passes 5 Total Assigned 5 Total Unassigned 0 Need Help?" at bounding box center [234, 173] width 351 height 82
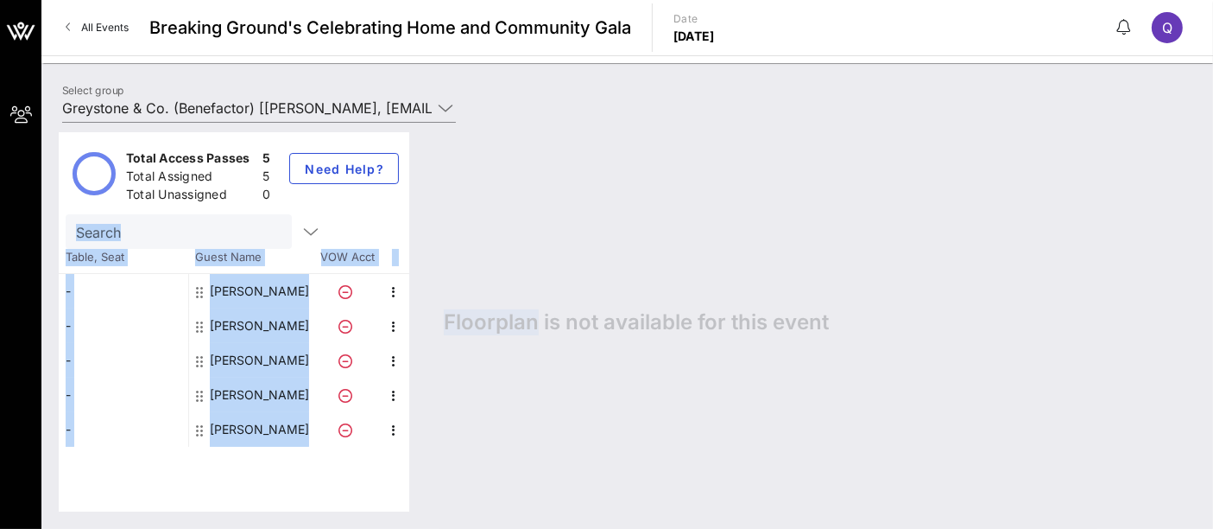
drag, startPoint x: 353, startPoint y: 211, endPoint x: 719, endPoint y: 183, distance: 367.2
click at [719, 183] on div "Total Access Passes 5 Total Assigned 5 Total Unassigned 0 Need Help? Search Tab…" at bounding box center [627, 321] width 1137 height 379
click at [719, 183] on div "Floorplan is not available for this event" at bounding box center [812, 321] width 770 height 379
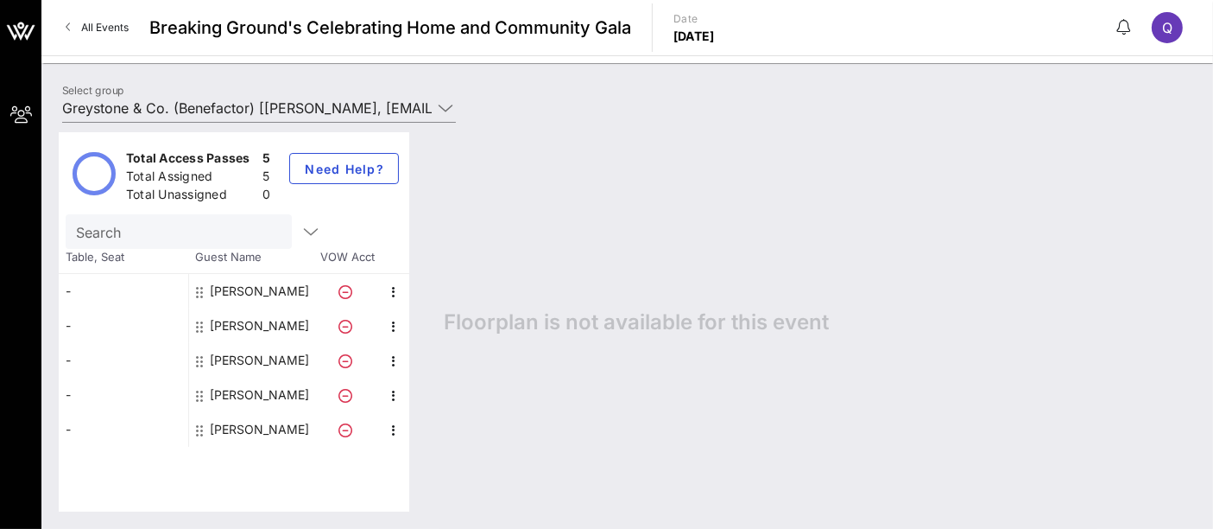
click at [104, 22] on span "All Events" at bounding box center [105, 27] width 48 height 13
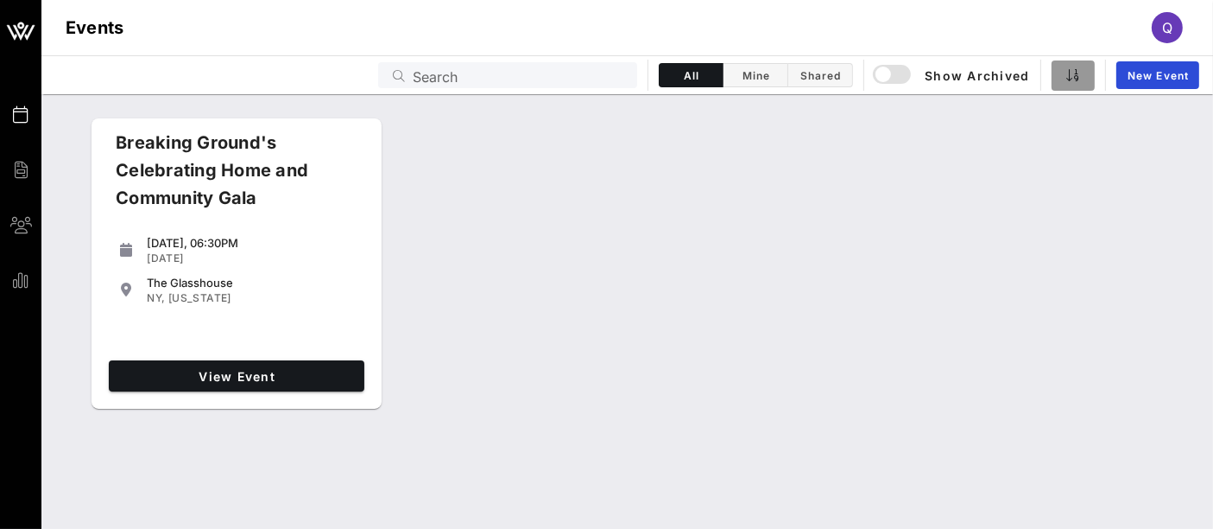
click at [1076, 75] on icon "button" at bounding box center [1074, 75] width 14 height 14
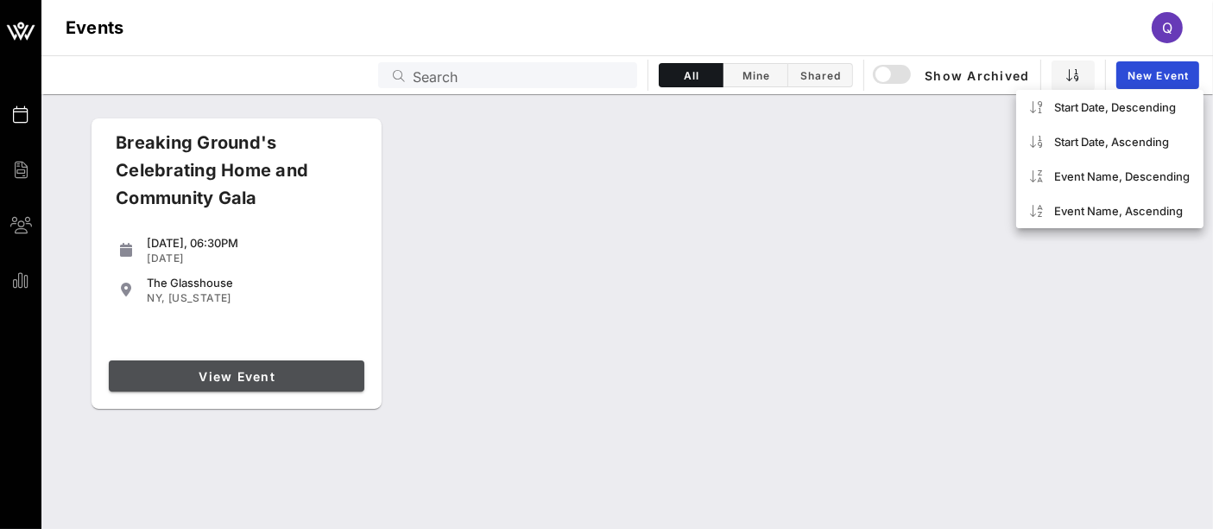
click at [267, 376] on span "View Event" at bounding box center [237, 376] width 242 height 15
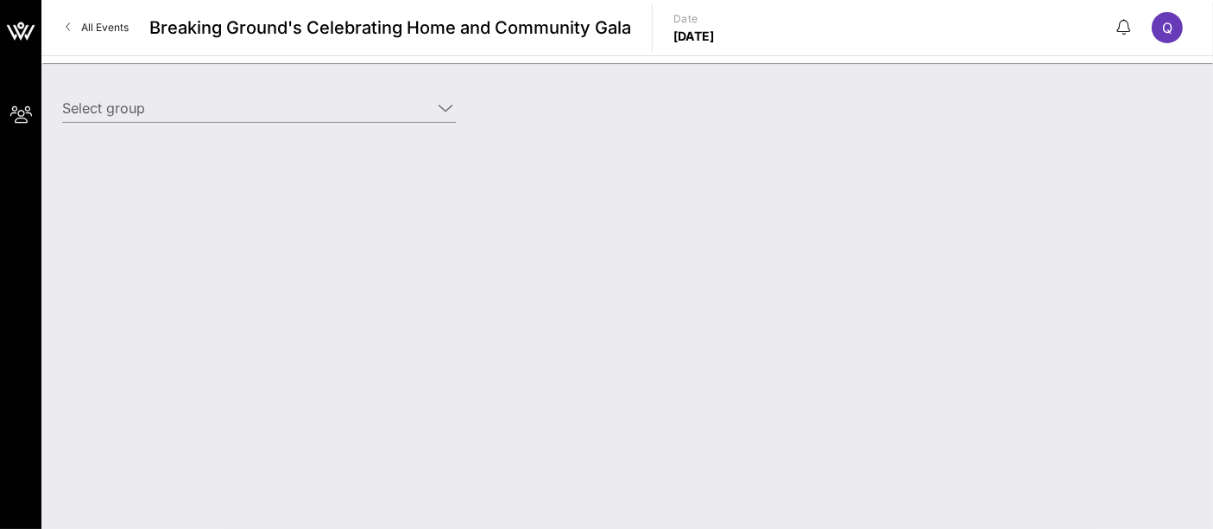
type input "Greystone & Co. (Benefactor) [[PERSON_NAME], [EMAIL_ADDRESS][DOMAIN_NAME]]"
